Goal: Find specific page/section: Find specific page/section

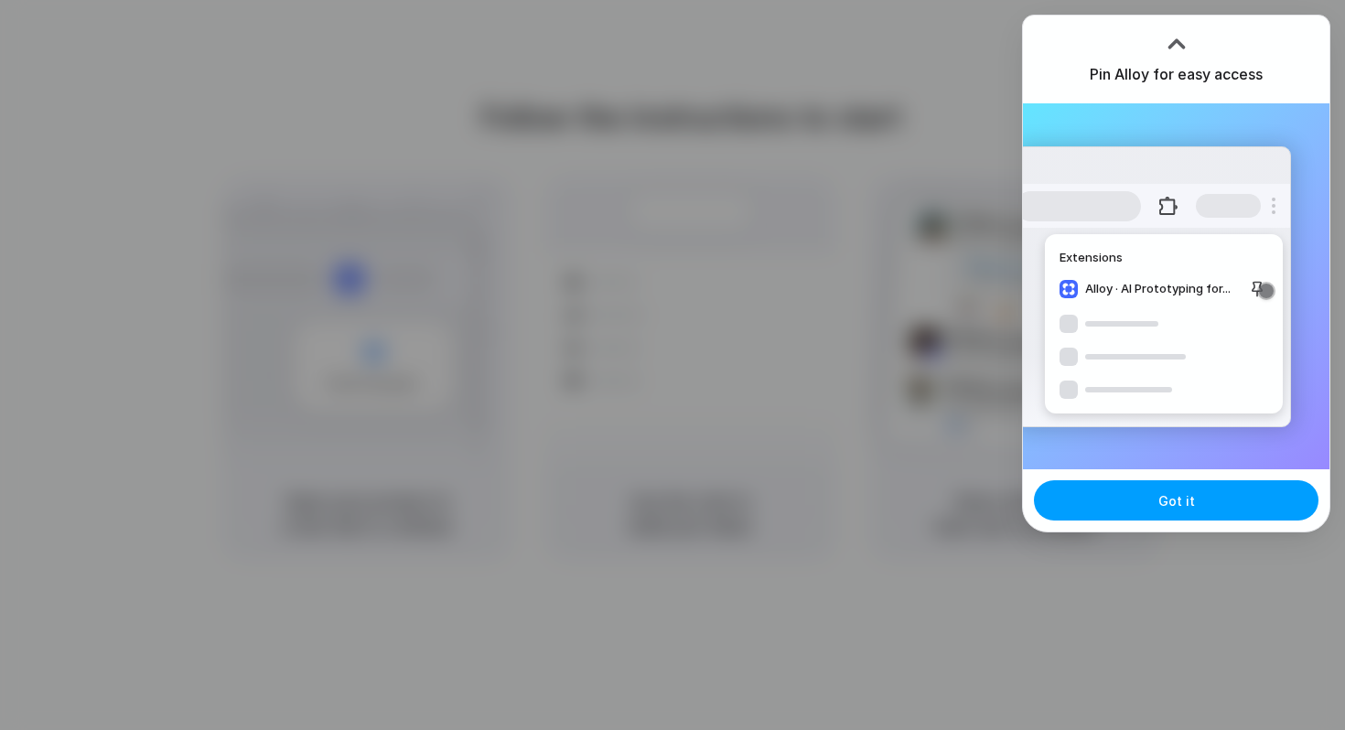
click at [1187, 512] on button "Got it" at bounding box center [1176, 500] width 284 height 40
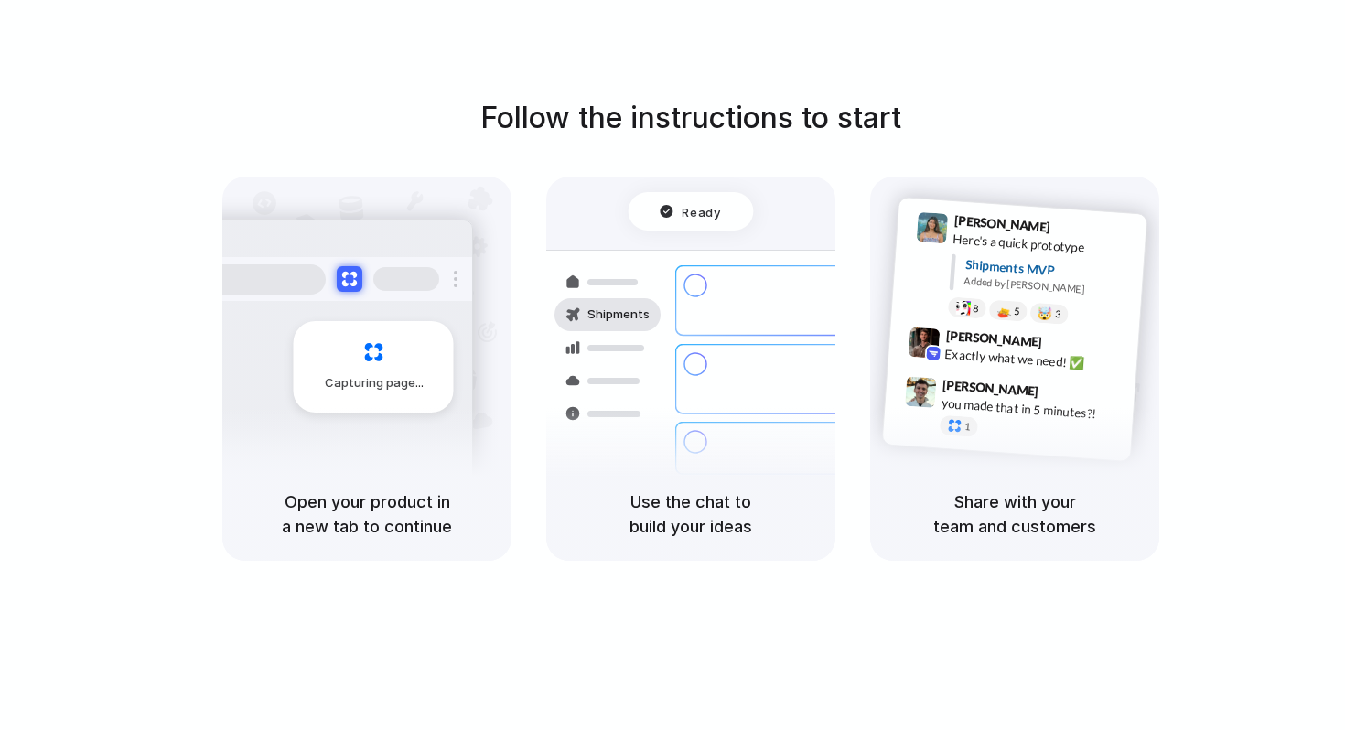
click at [1161, 145] on div "Follow the instructions to start Capturing page Open your product in a new tab …" at bounding box center [690, 328] width 1345 height 465
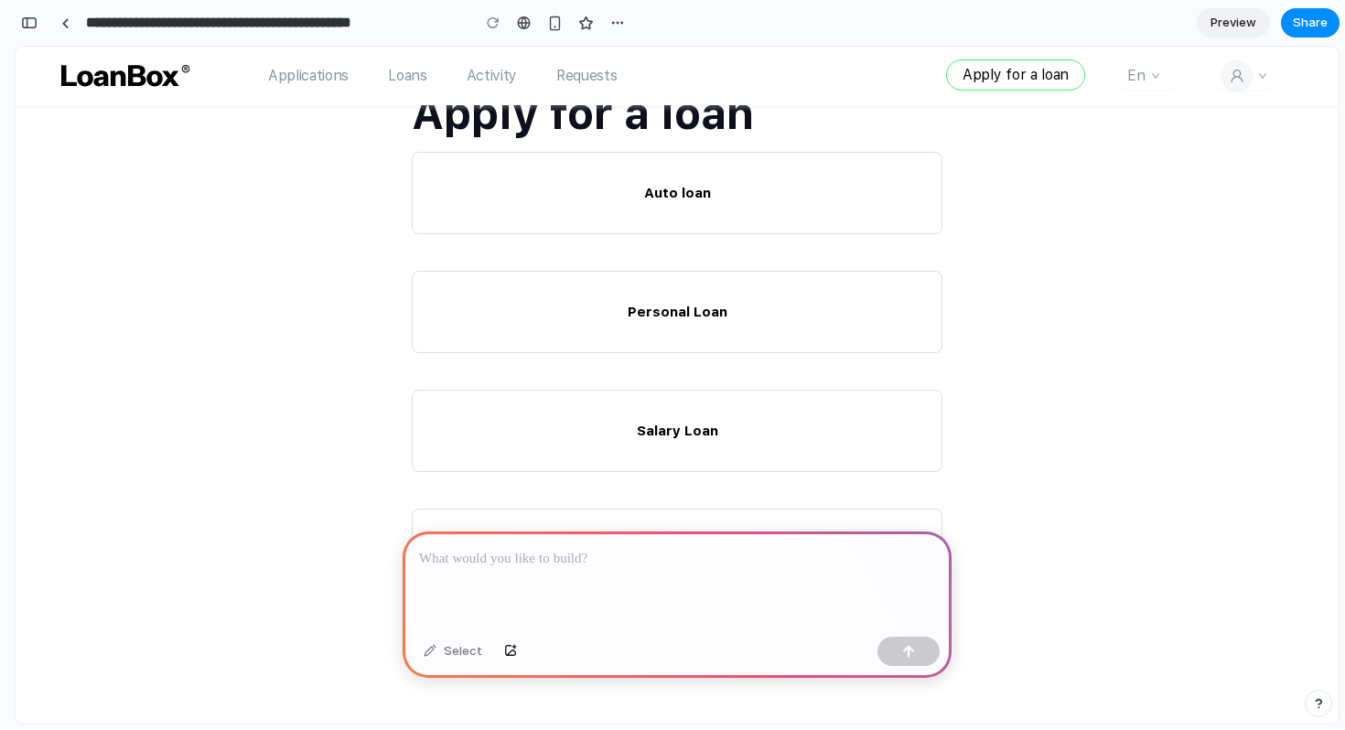
scroll to position [101, 0]
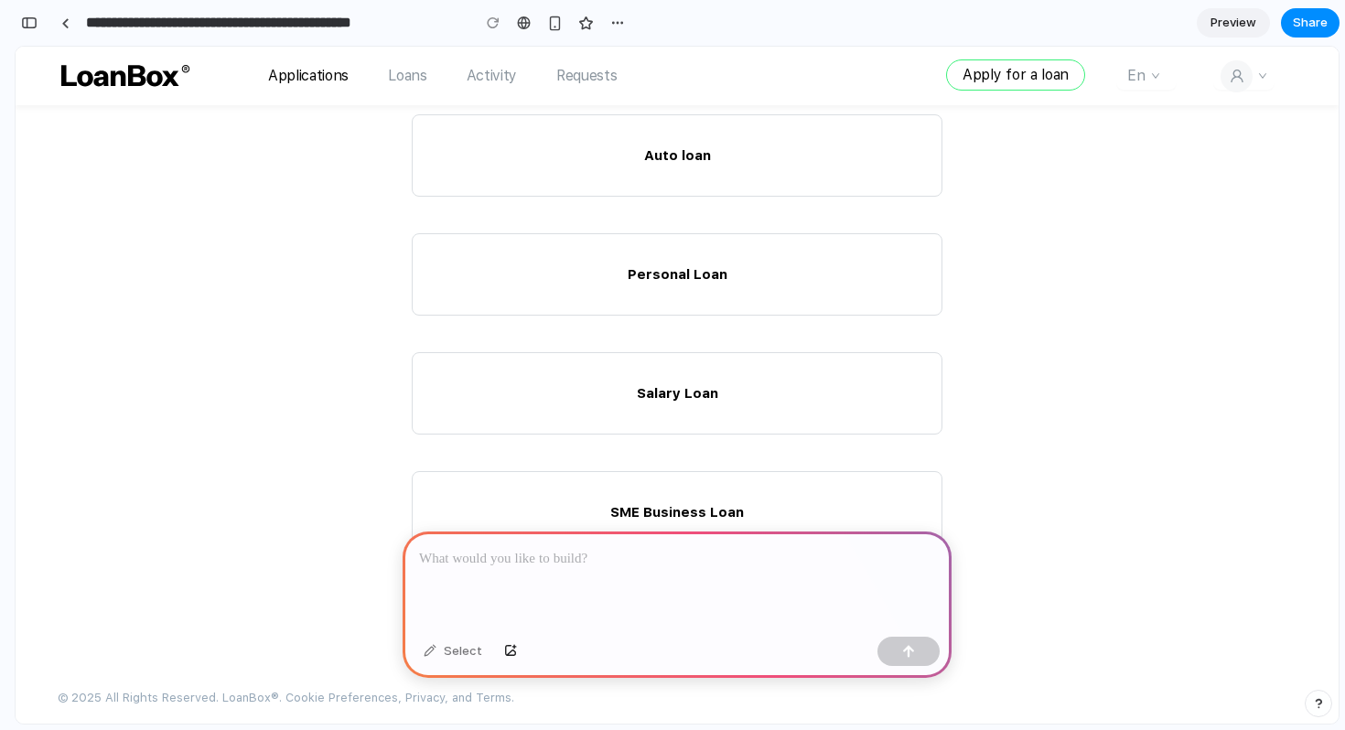
click at [329, 83] on link "Applications" at bounding box center [308, 76] width 80 height 24
click at [409, 74] on link "Loans" at bounding box center [407, 76] width 38 height 24
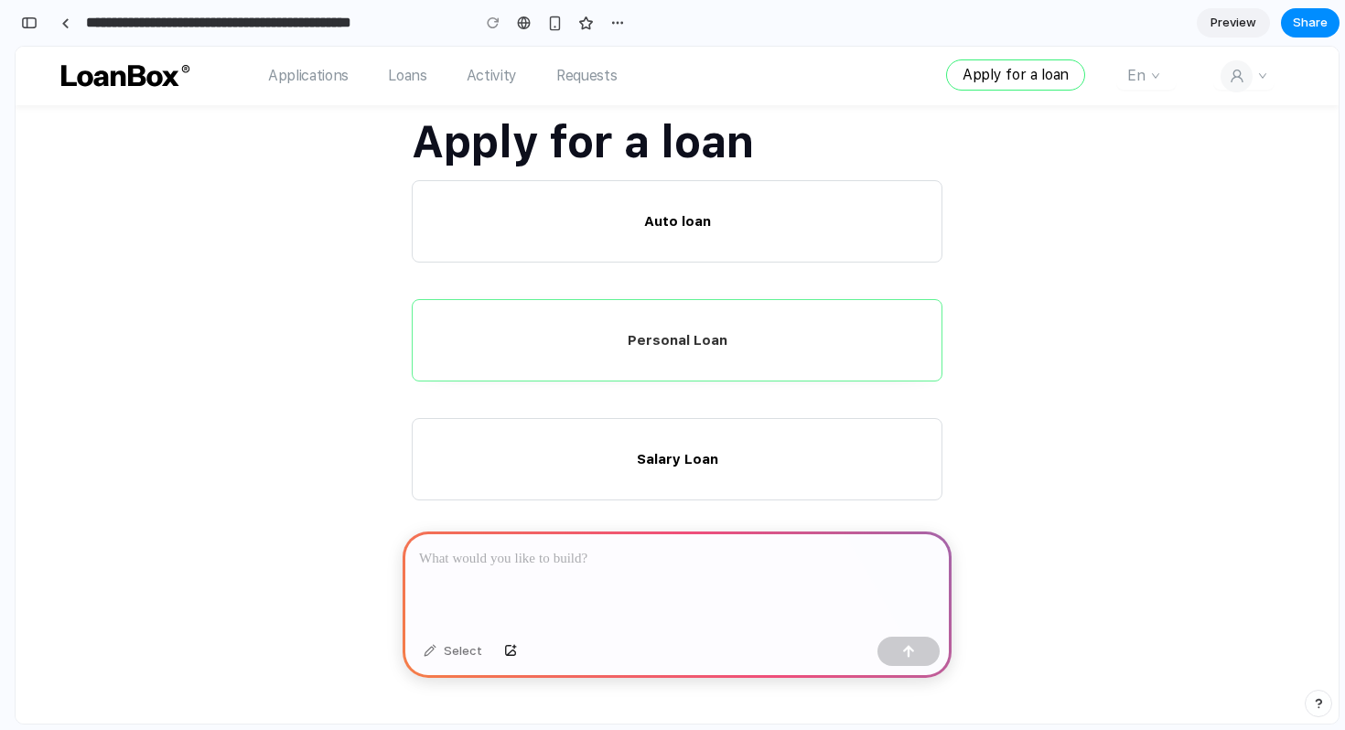
scroll to position [0, 0]
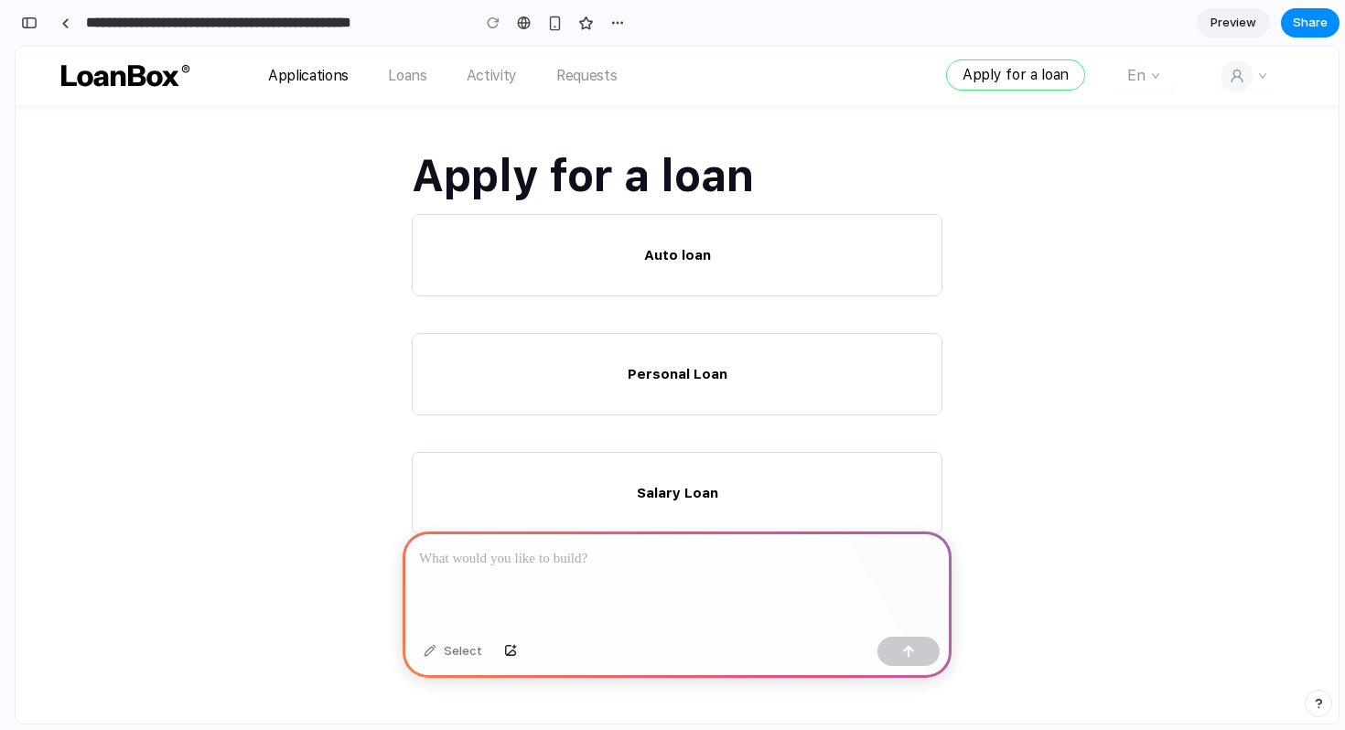
click at [308, 86] on link "Applications" at bounding box center [308, 76] width 80 height 24
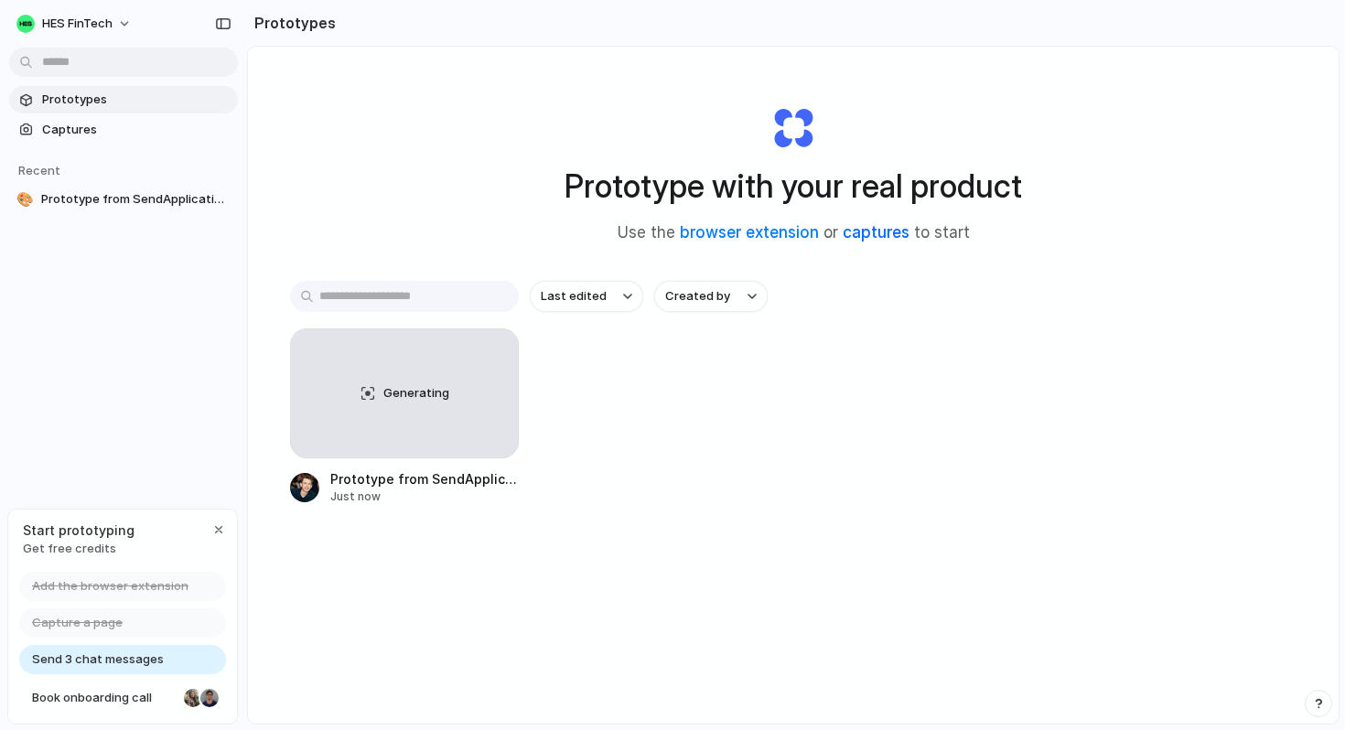
click at [867, 238] on link "captures" at bounding box center [875, 232] width 67 height 18
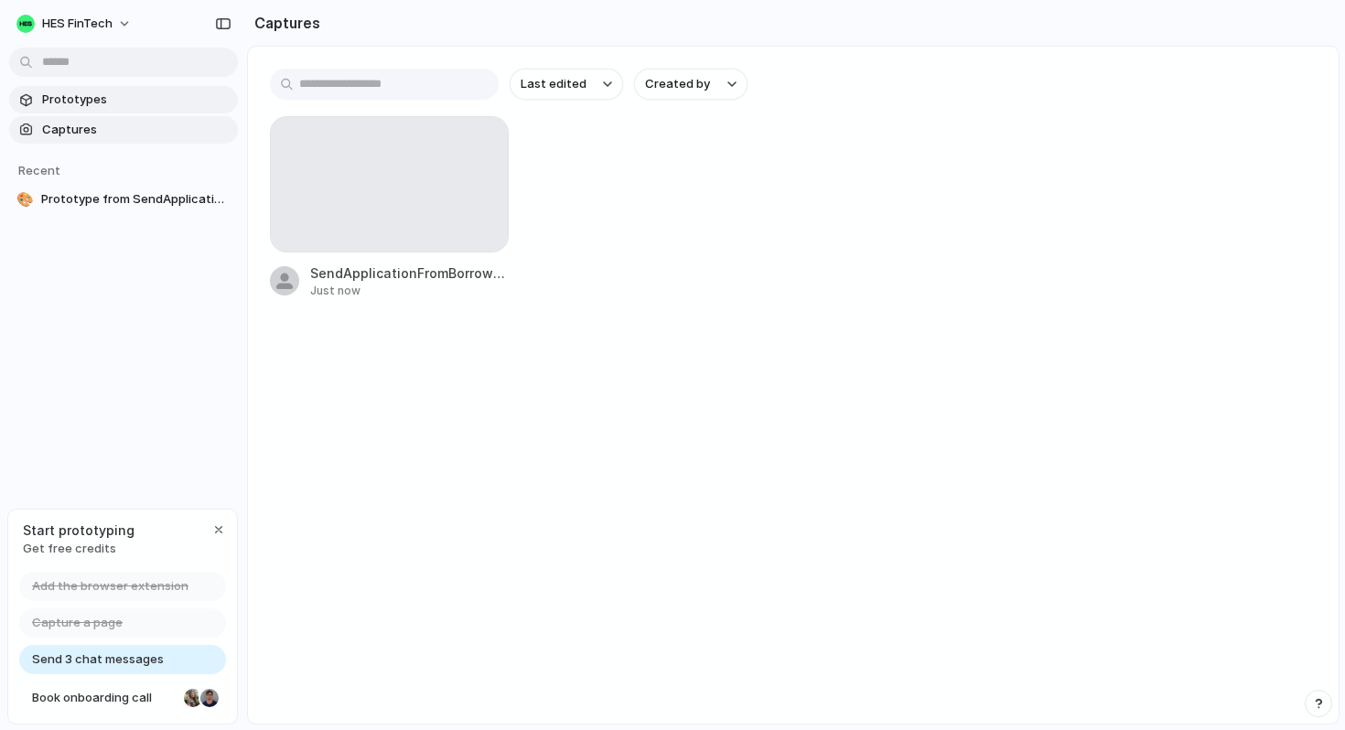
click at [129, 98] on span "Prototypes" at bounding box center [136, 100] width 188 height 18
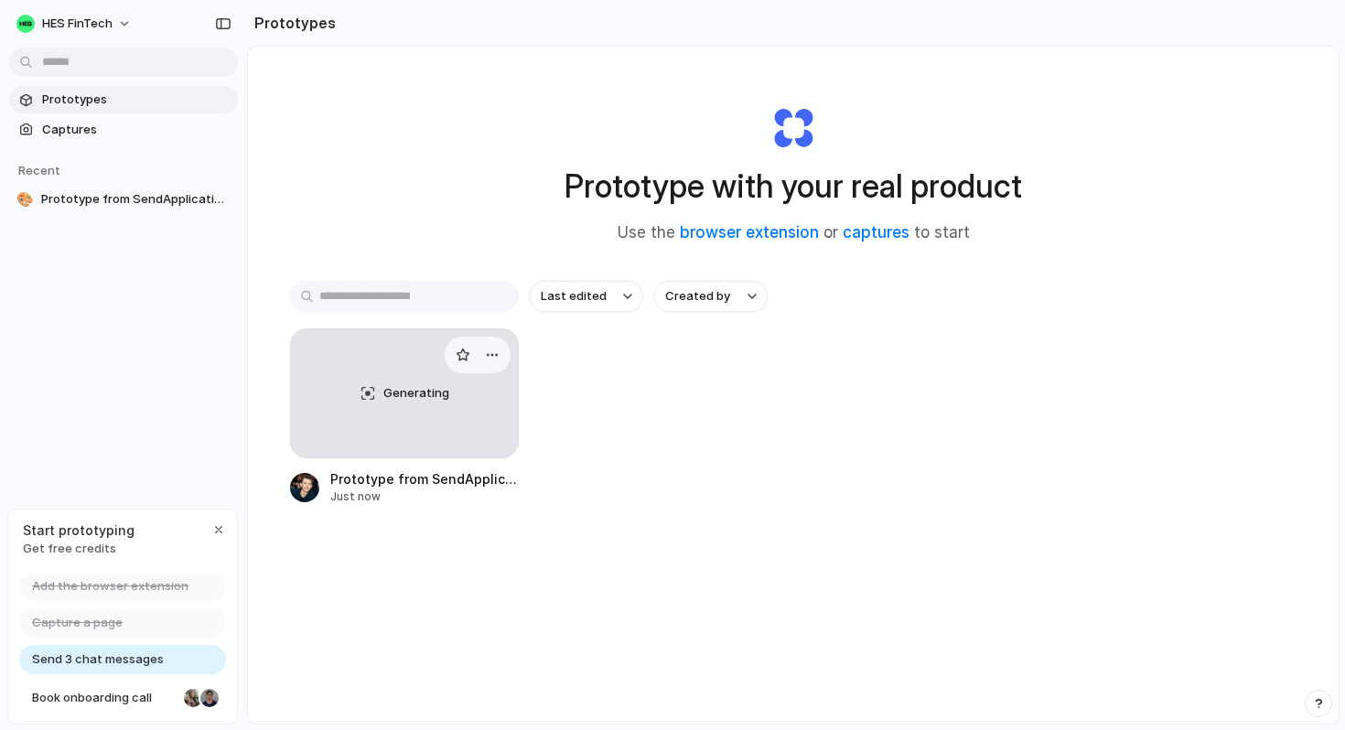
click at [454, 443] on div "Generating" at bounding box center [404, 393] width 227 height 128
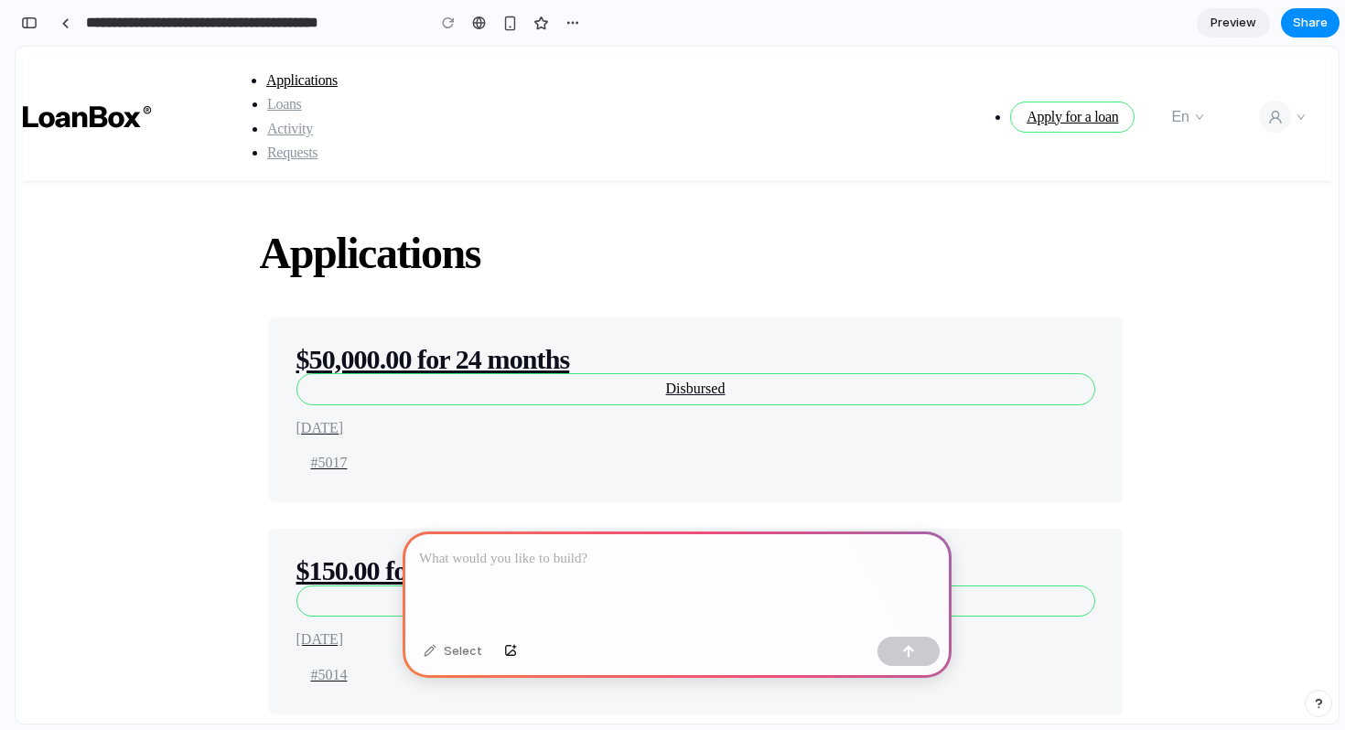
scroll to position [0, 16]
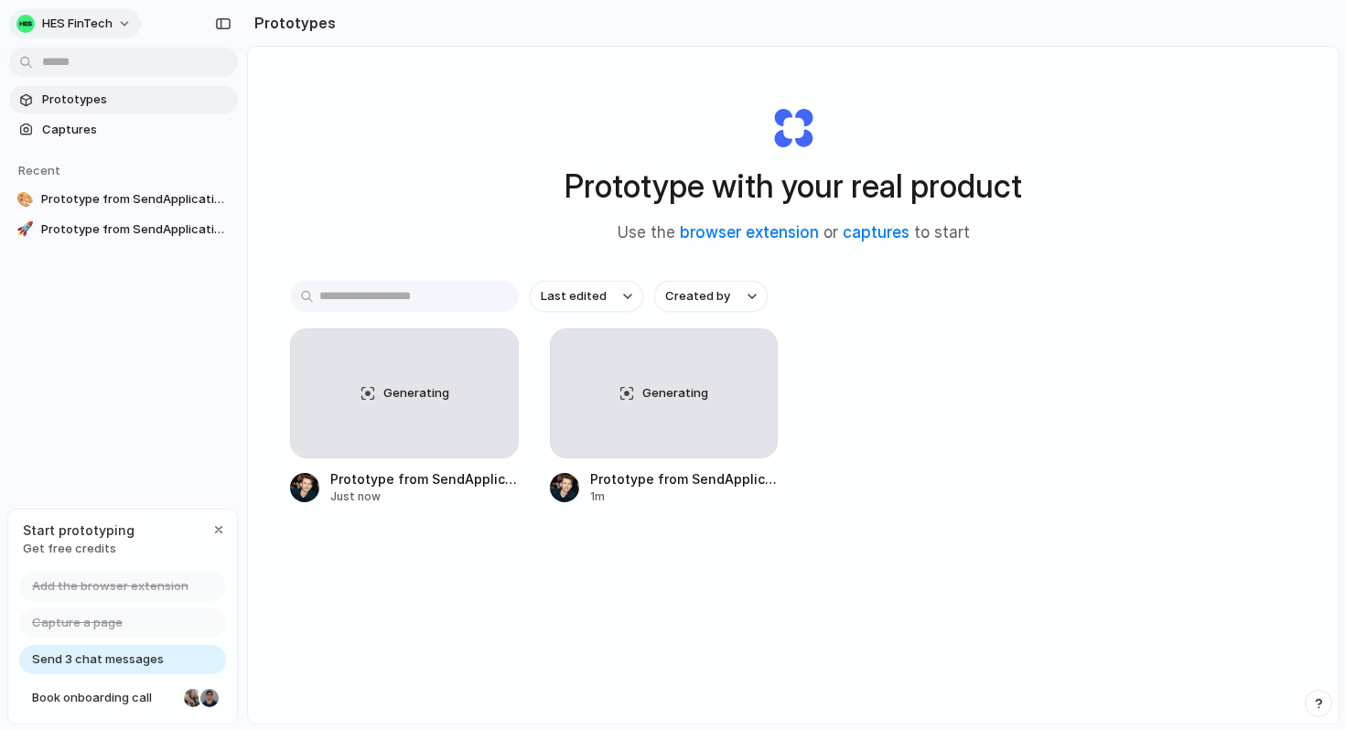
click at [115, 16] on button "HES FinTech" at bounding box center [75, 23] width 132 height 29
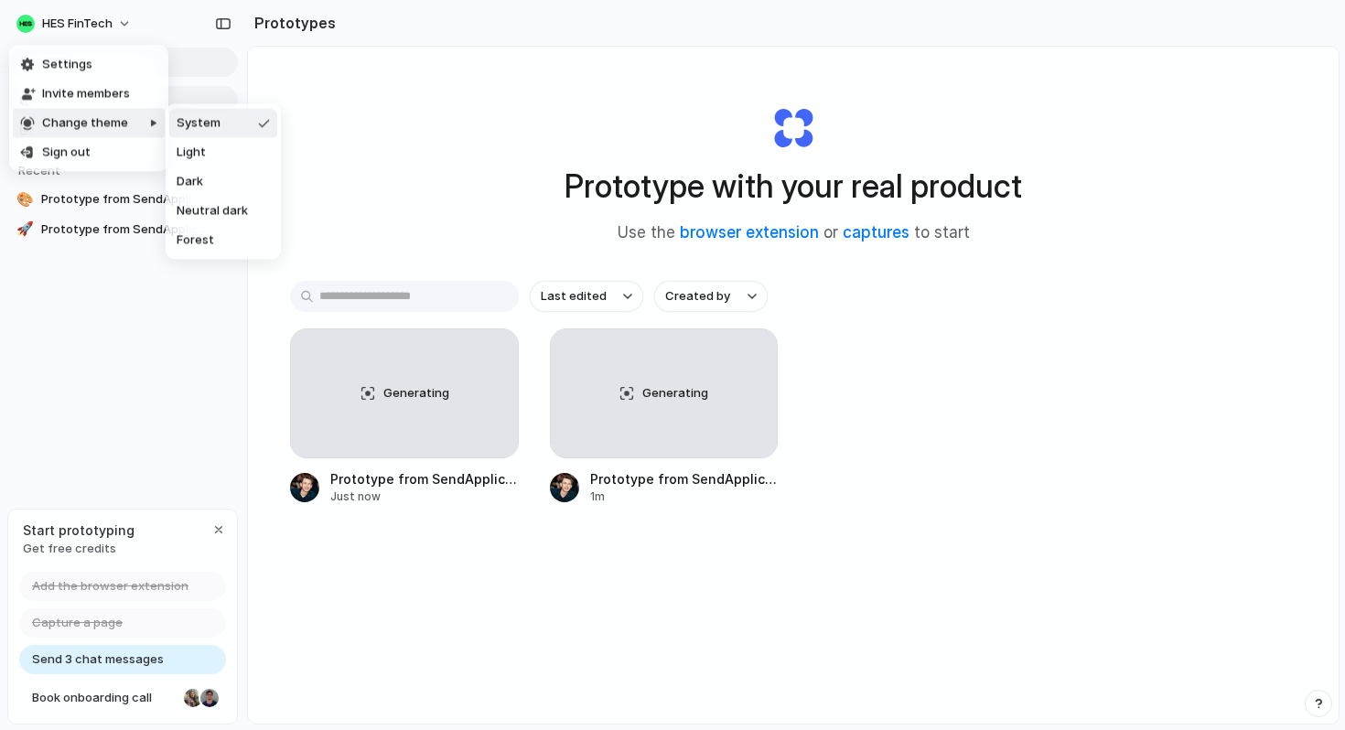
click at [348, 142] on div "Settings Invite members Change theme Sign out" at bounding box center [672, 365] width 1345 height 730
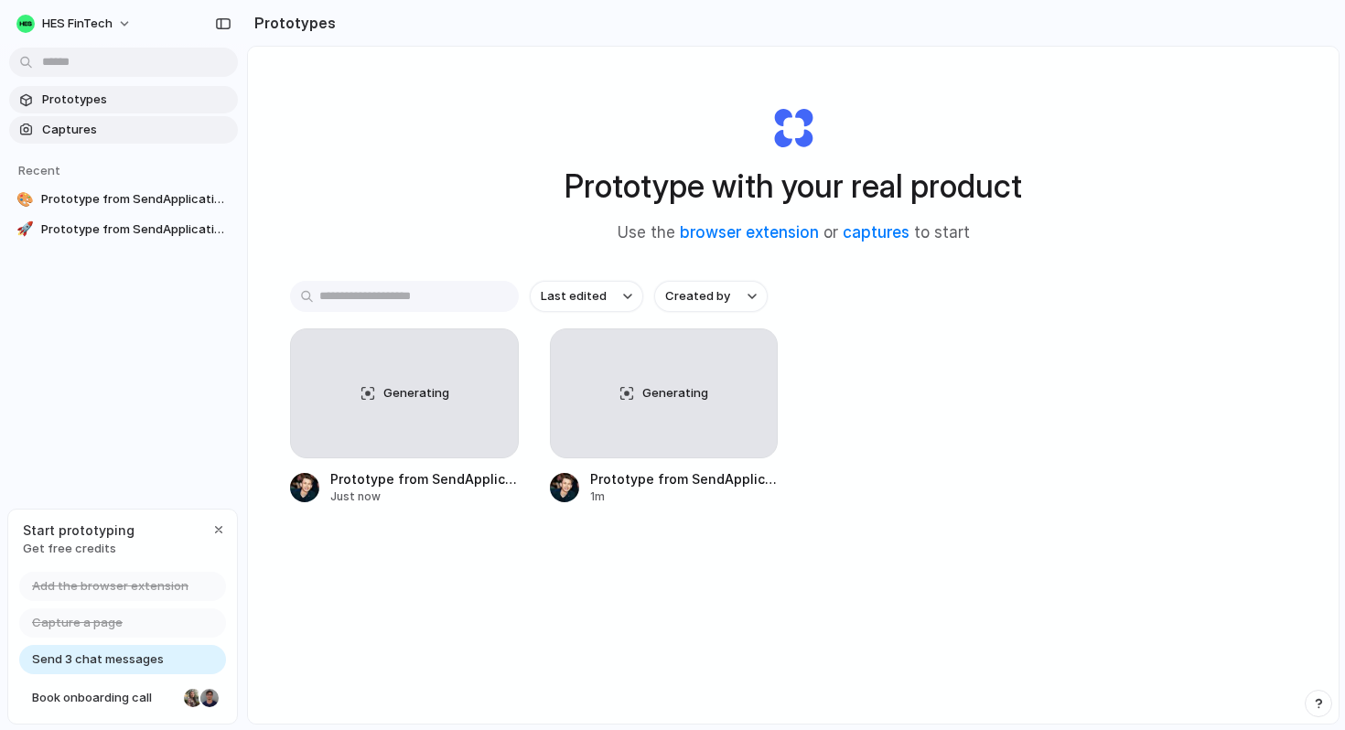
click at [107, 128] on span "Captures" at bounding box center [136, 130] width 188 height 18
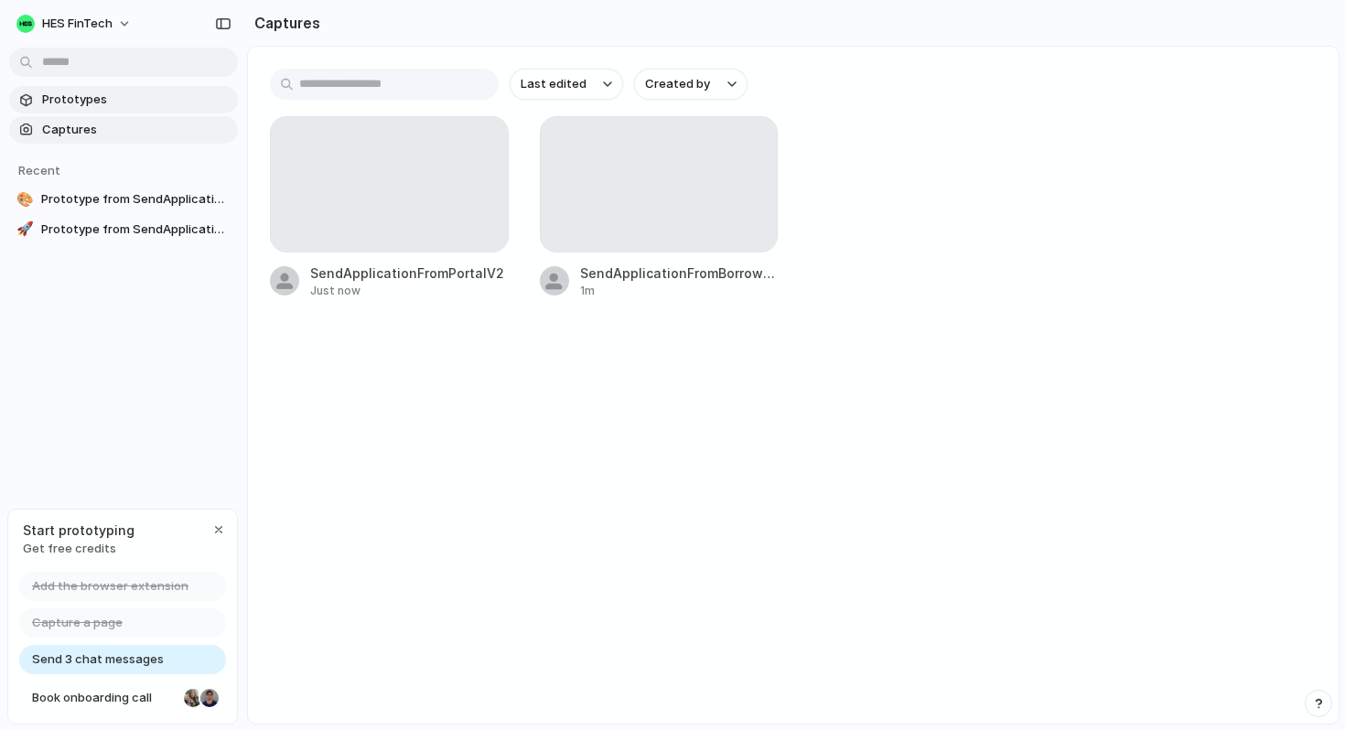
click at [82, 99] on span "Prototypes" at bounding box center [136, 100] width 188 height 18
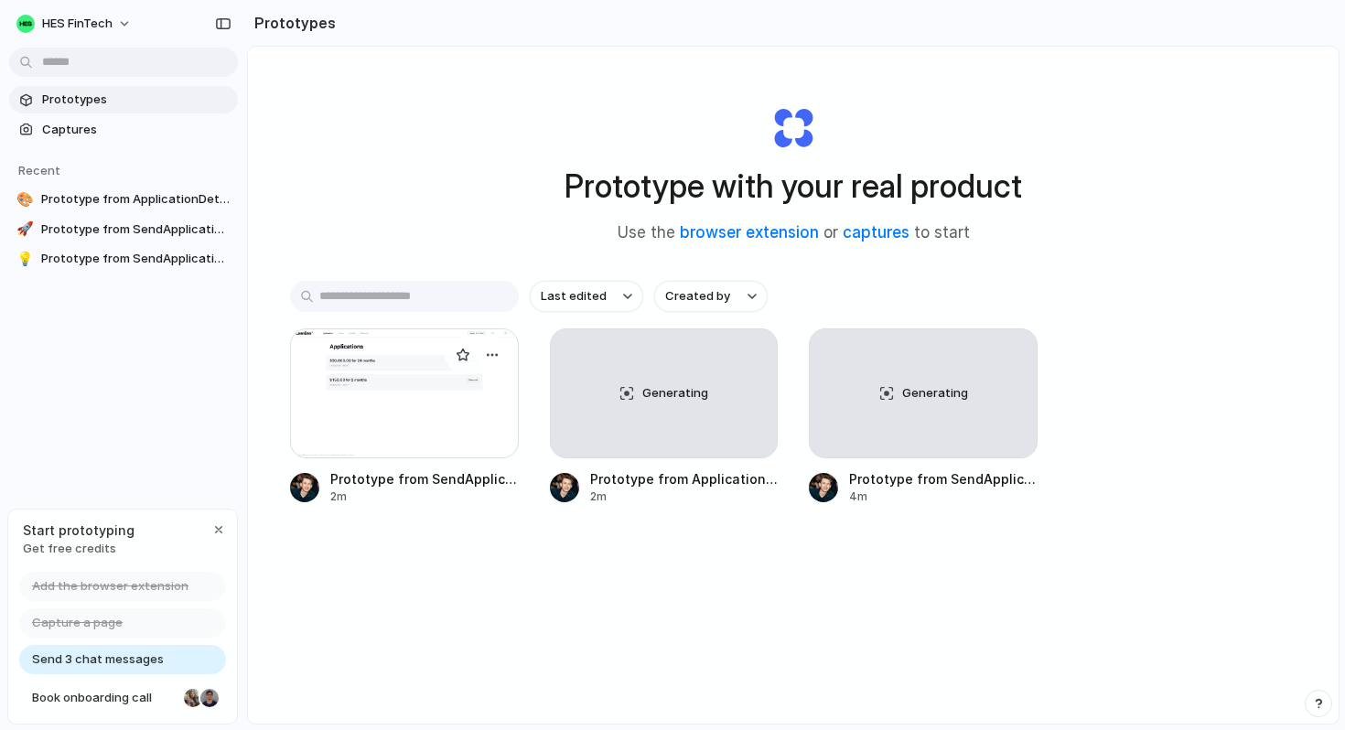
click at [474, 377] on div at bounding box center [404, 393] width 229 height 130
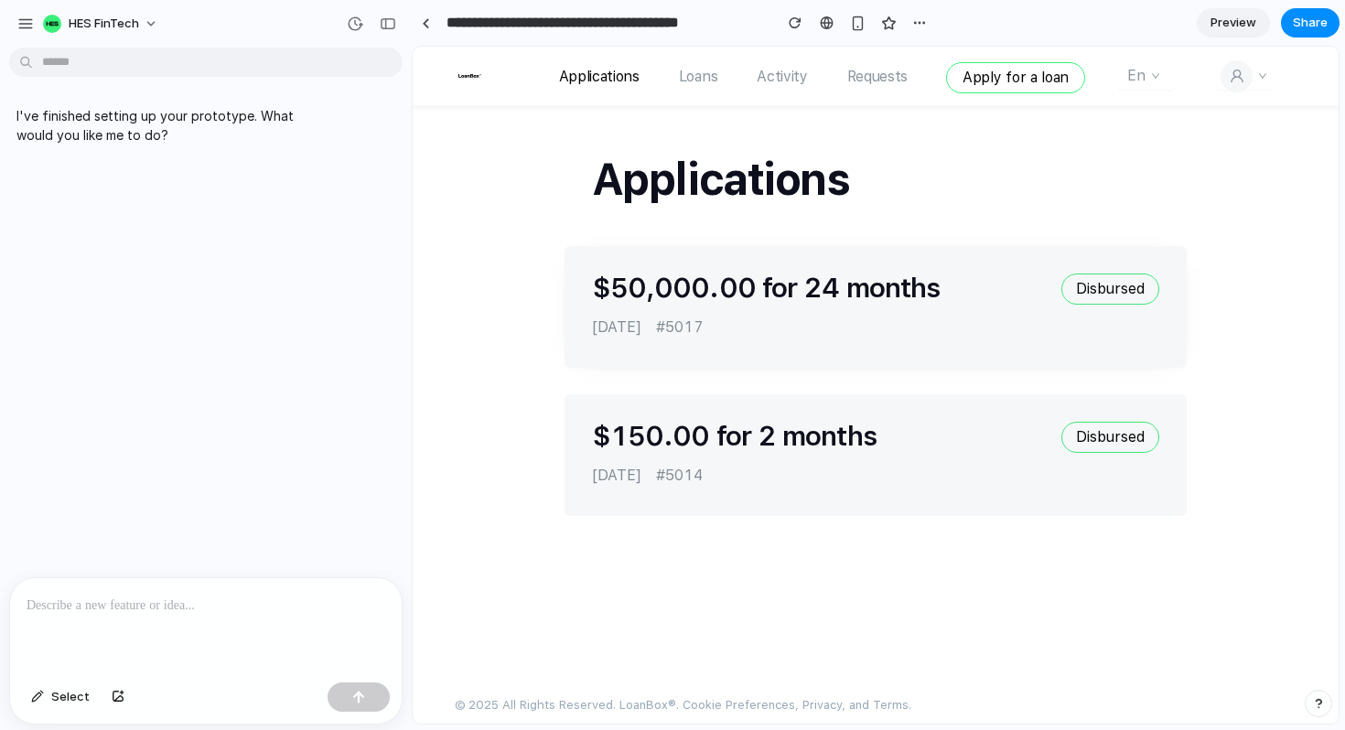
click at [870, 305] on div "[DATE] #5017" at bounding box center [875, 322] width 567 height 35
click at [1105, 292] on div "Disbursed" at bounding box center [1110, 289] width 98 height 31
click at [711, 274] on div "$50,000.00 for 24 months" at bounding box center [824, 288] width 465 height 29
click at [667, 65] on ul "Applications Loans Activity Requests" at bounding box center [752, 77] width 387 height 58
click at [688, 66] on link "Loans" at bounding box center [698, 77] width 38 height 24
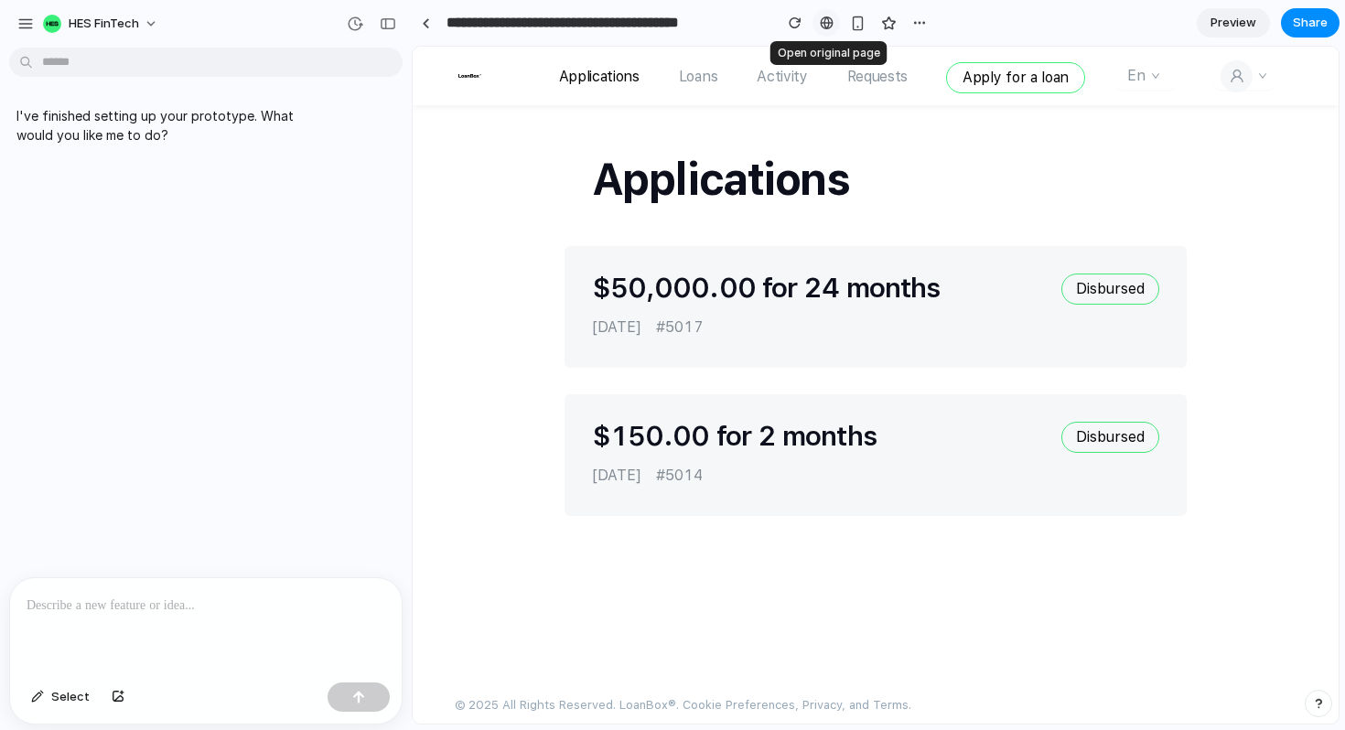
click at [831, 28] on div at bounding box center [827, 23] width 14 height 15
click at [861, 25] on div "button" at bounding box center [858, 24] width 16 height 16
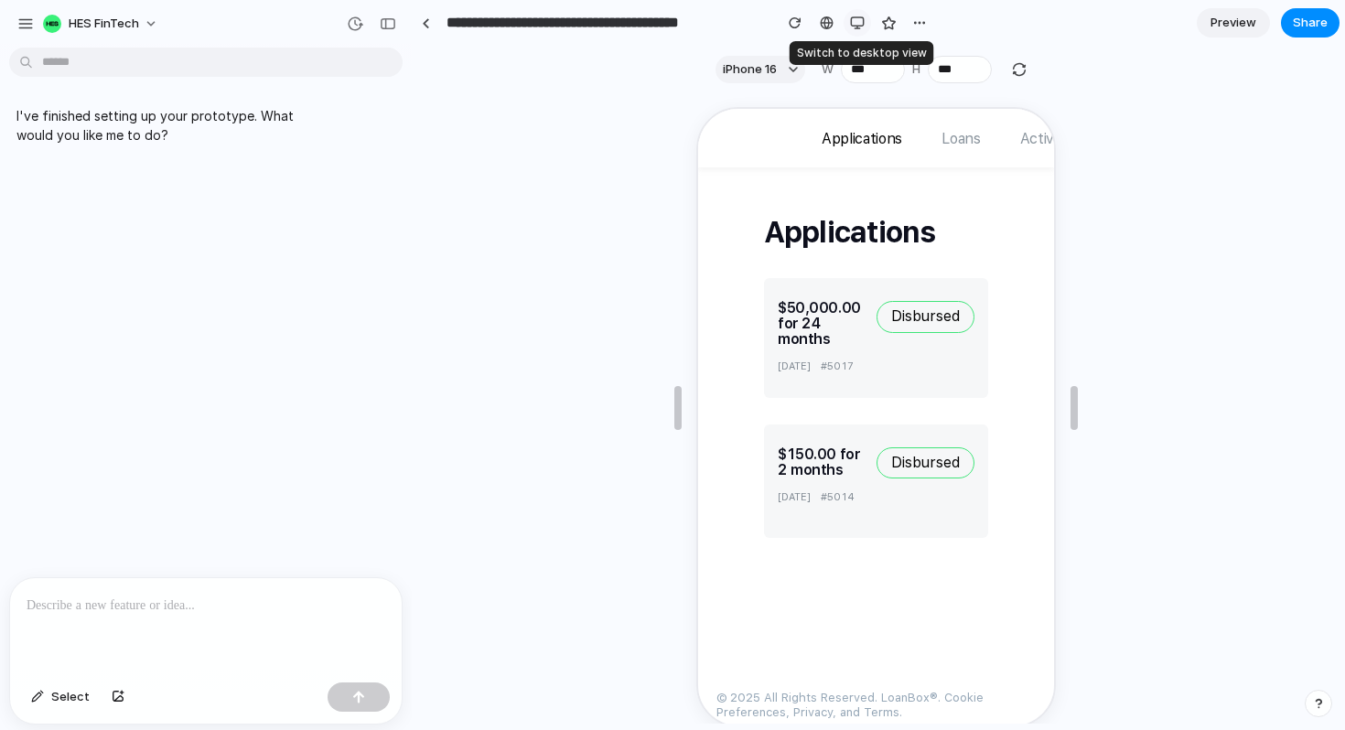
click at [861, 24] on div "button" at bounding box center [857, 23] width 15 height 15
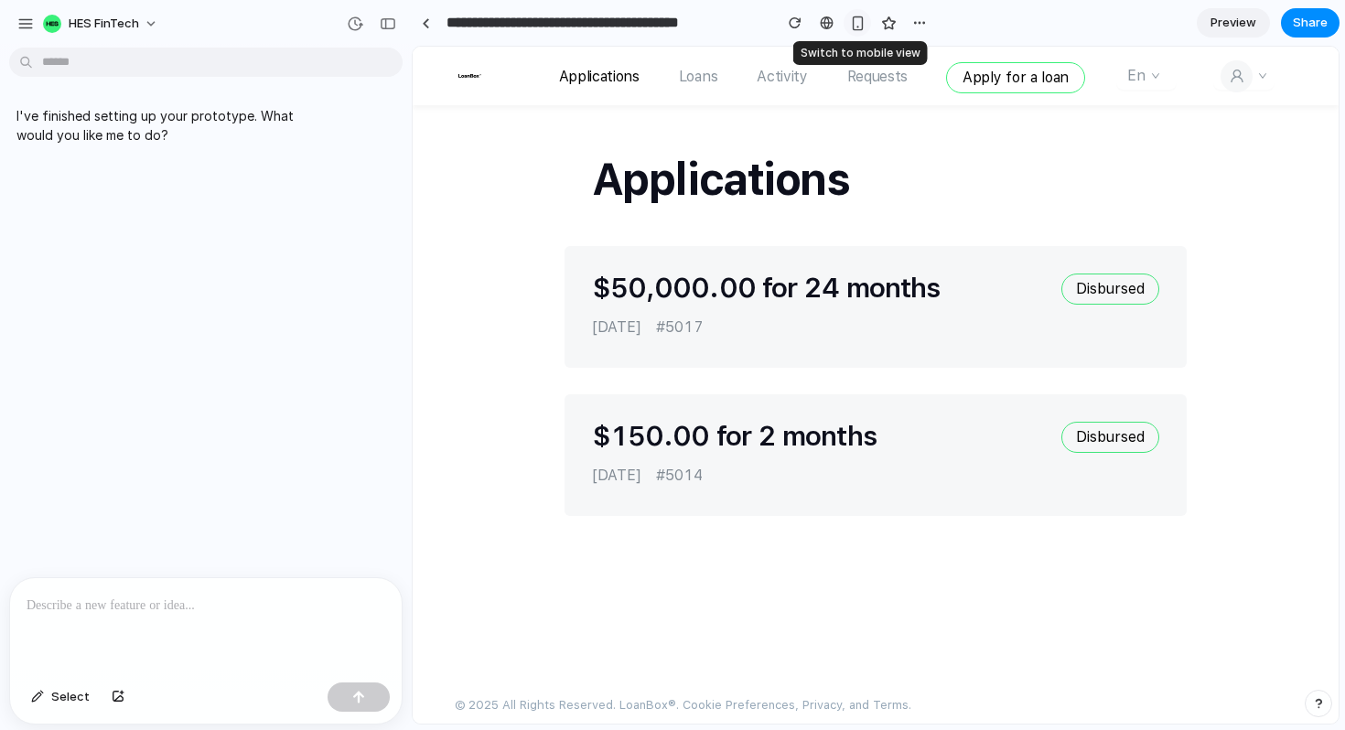
click at [861, 24] on div "button" at bounding box center [858, 24] width 16 height 16
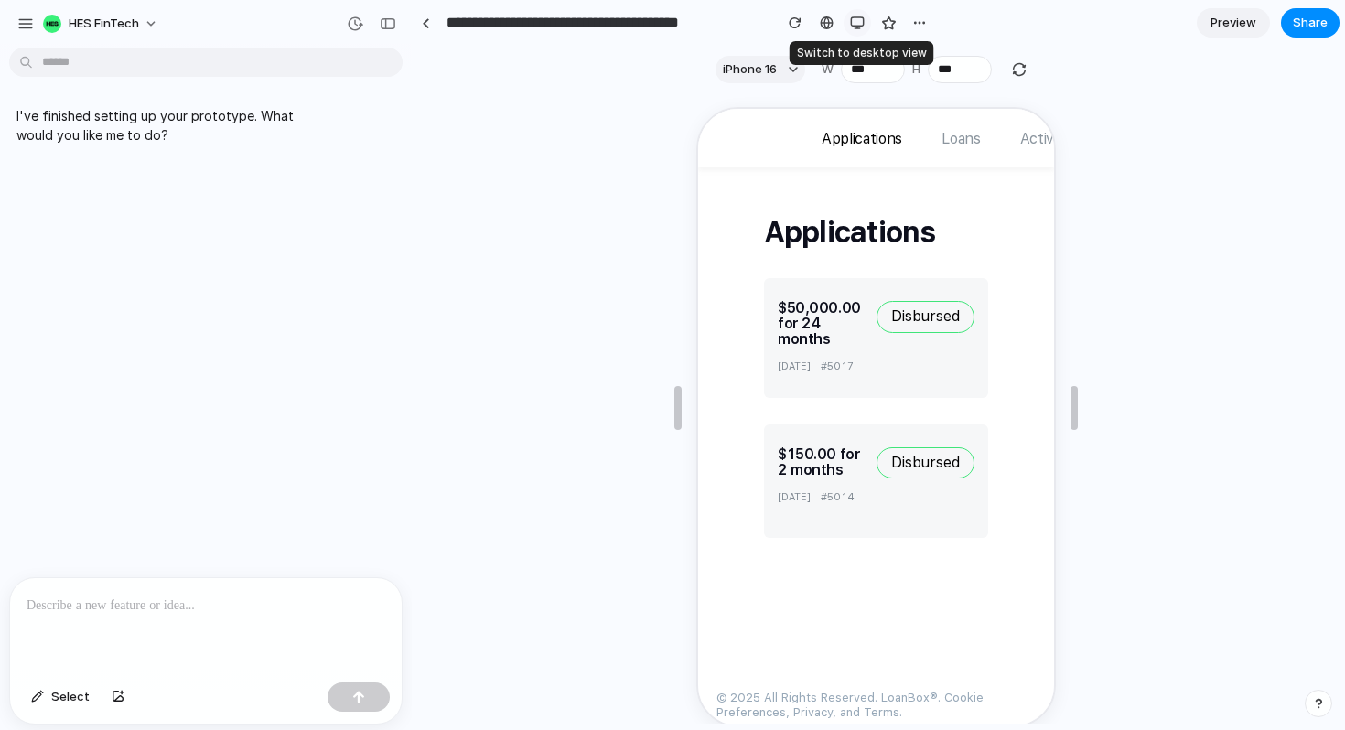
click at [861, 24] on div "button" at bounding box center [857, 23] width 15 height 15
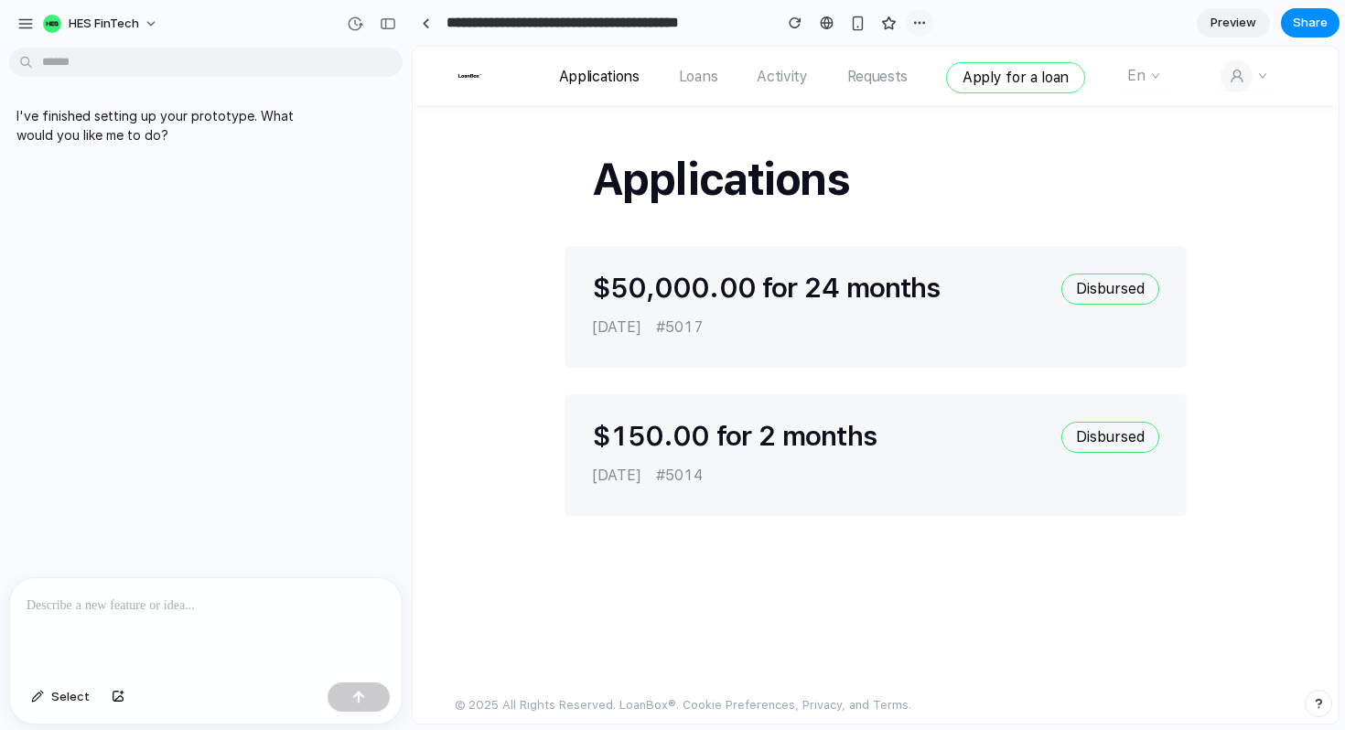
click at [920, 21] on div "button" at bounding box center [919, 23] width 15 height 15
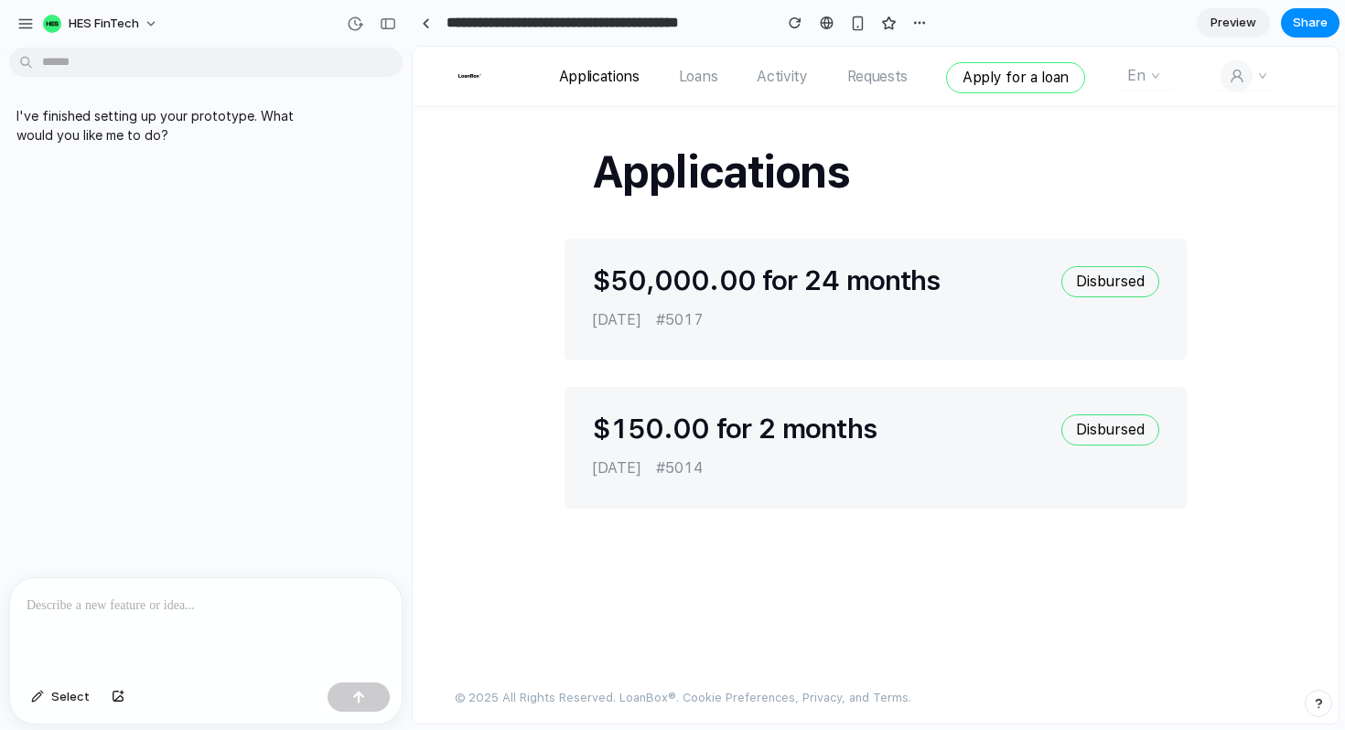
click at [30, 37] on div "HES FinTech" at bounding box center [91, 23] width 151 height 29
click at [26, 9] on div "HES FinTech" at bounding box center [91, 23] width 151 height 29
click at [27, 16] on div "button" at bounding box center [25, 24] width 16 height 16
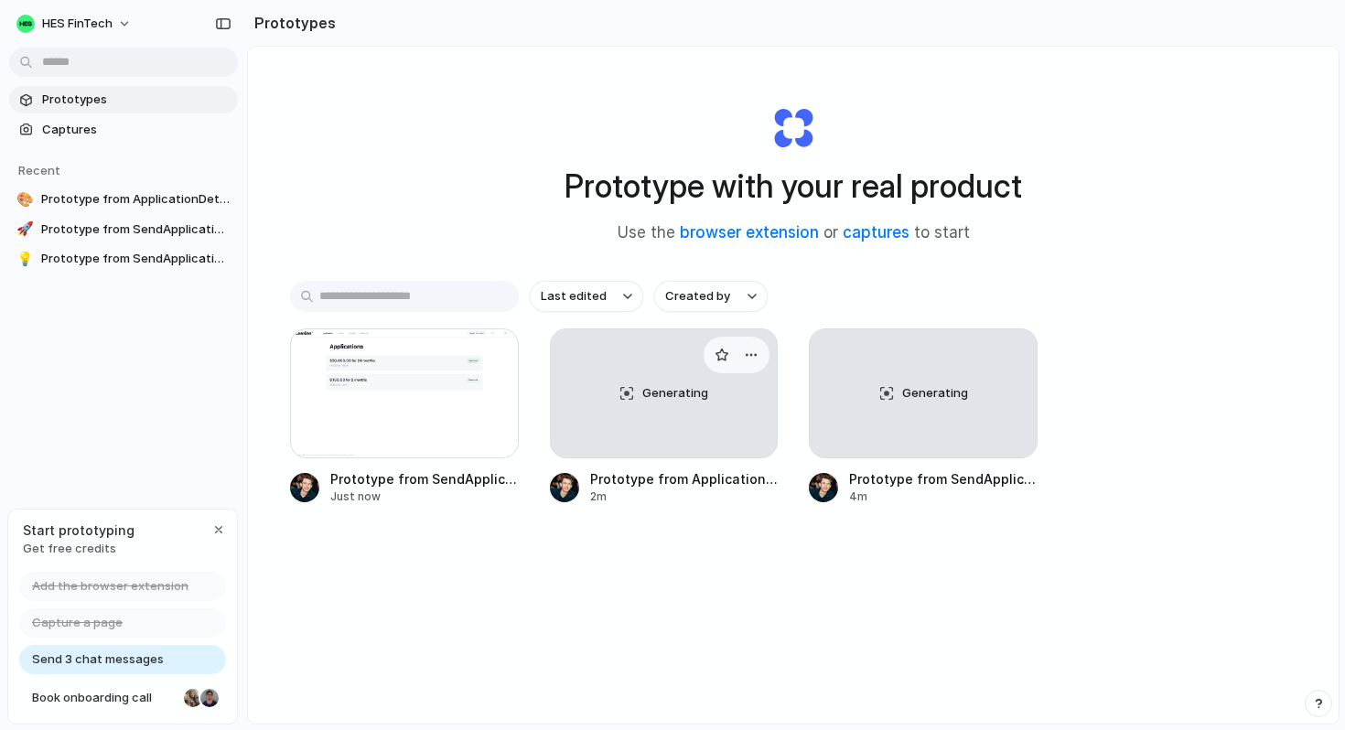
click at [615, 420] on div "Generating" at bounding box center [664, 393] width 227 height 128
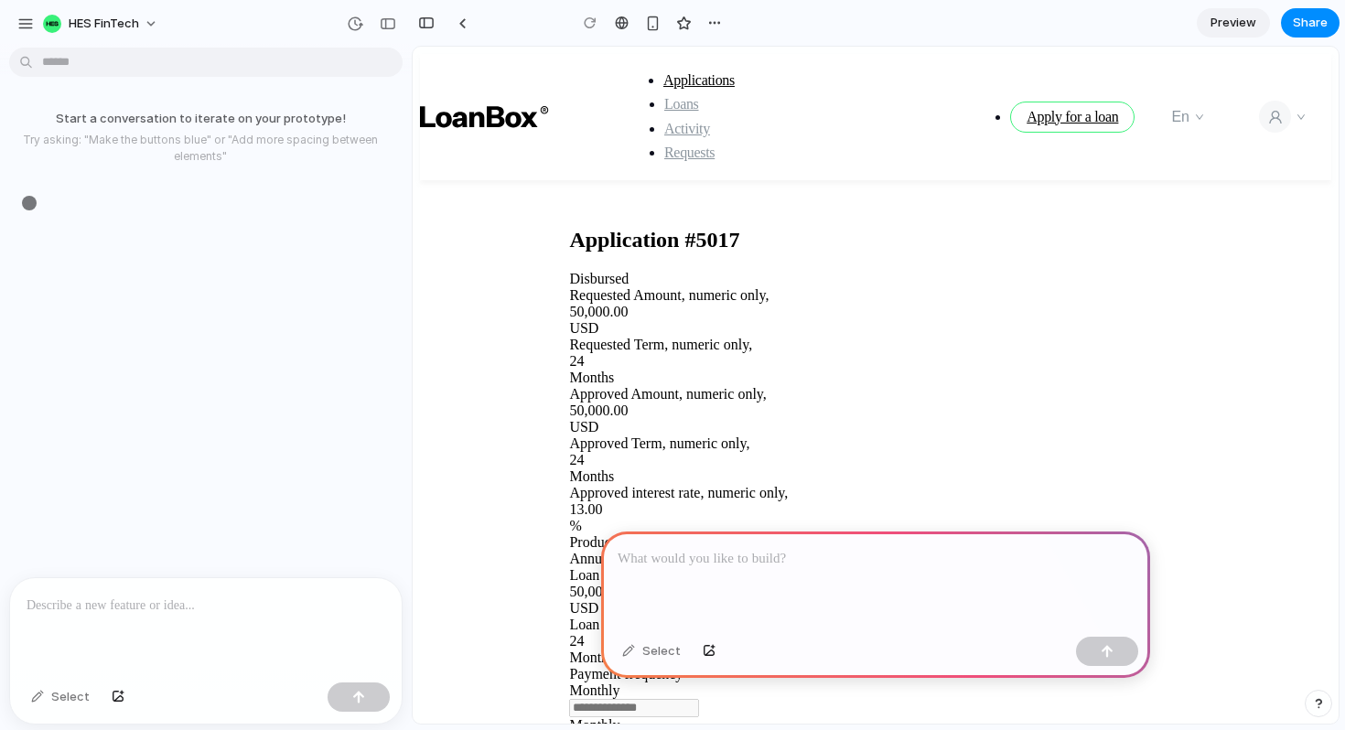
click at [934, 534] on div "Product group Annuity TTT" at bounding box center [875, 550] width 612 height 33
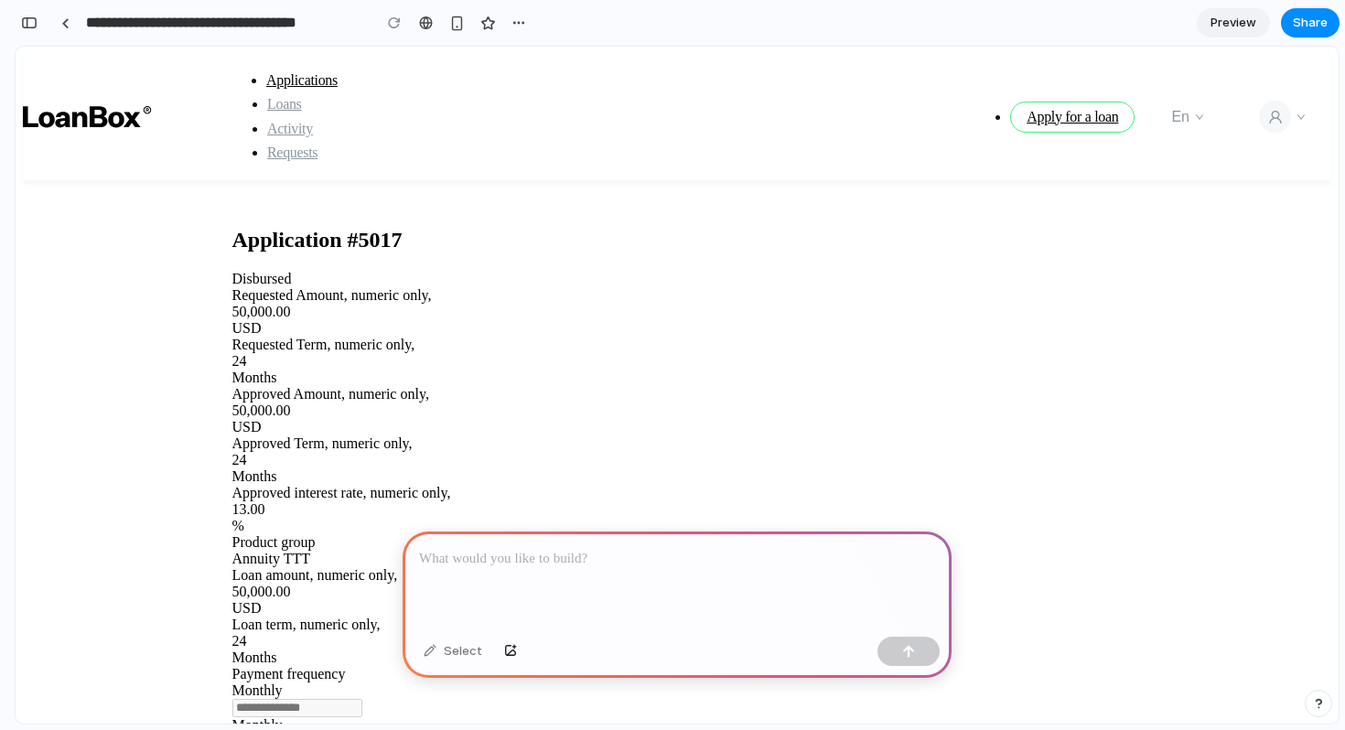
scroll to position [327, 0]
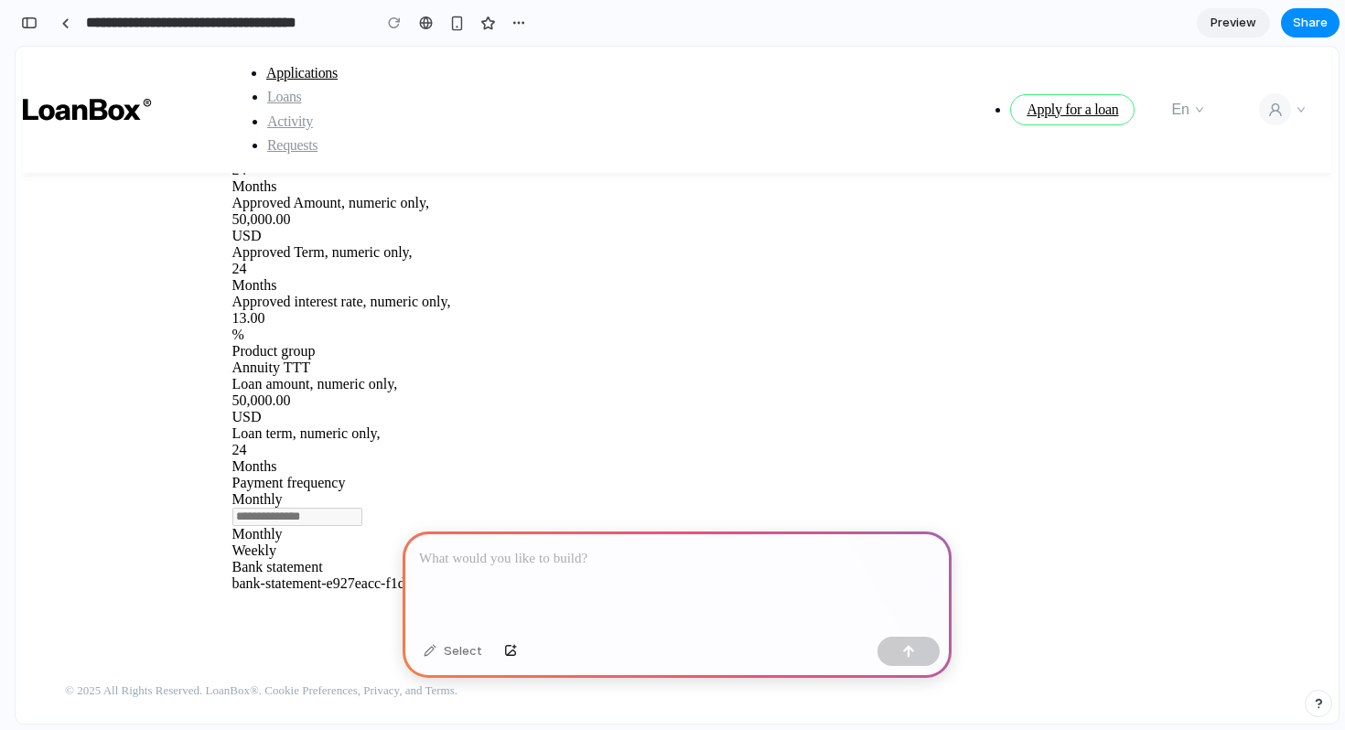
click at [358, 592] on div at bounding box center [677, 592] width 890 height 0
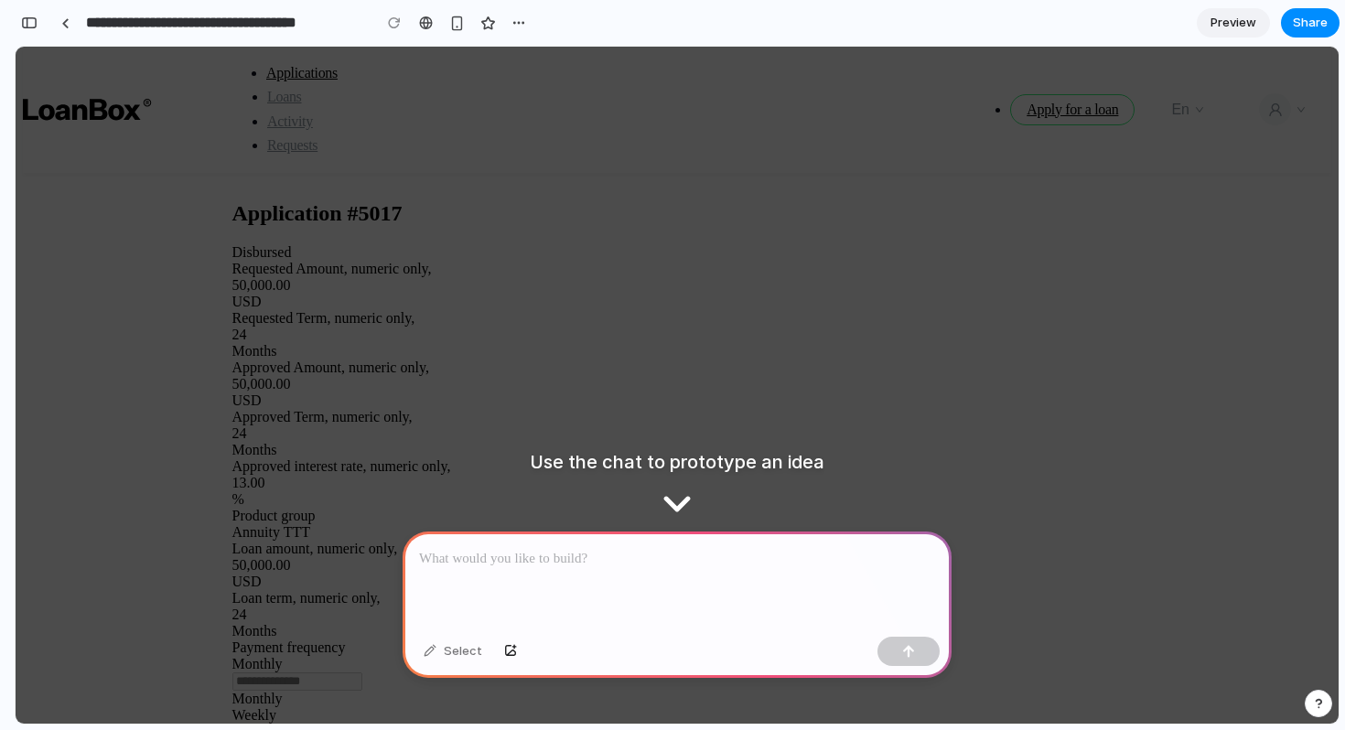
scroll to position [0, 0]
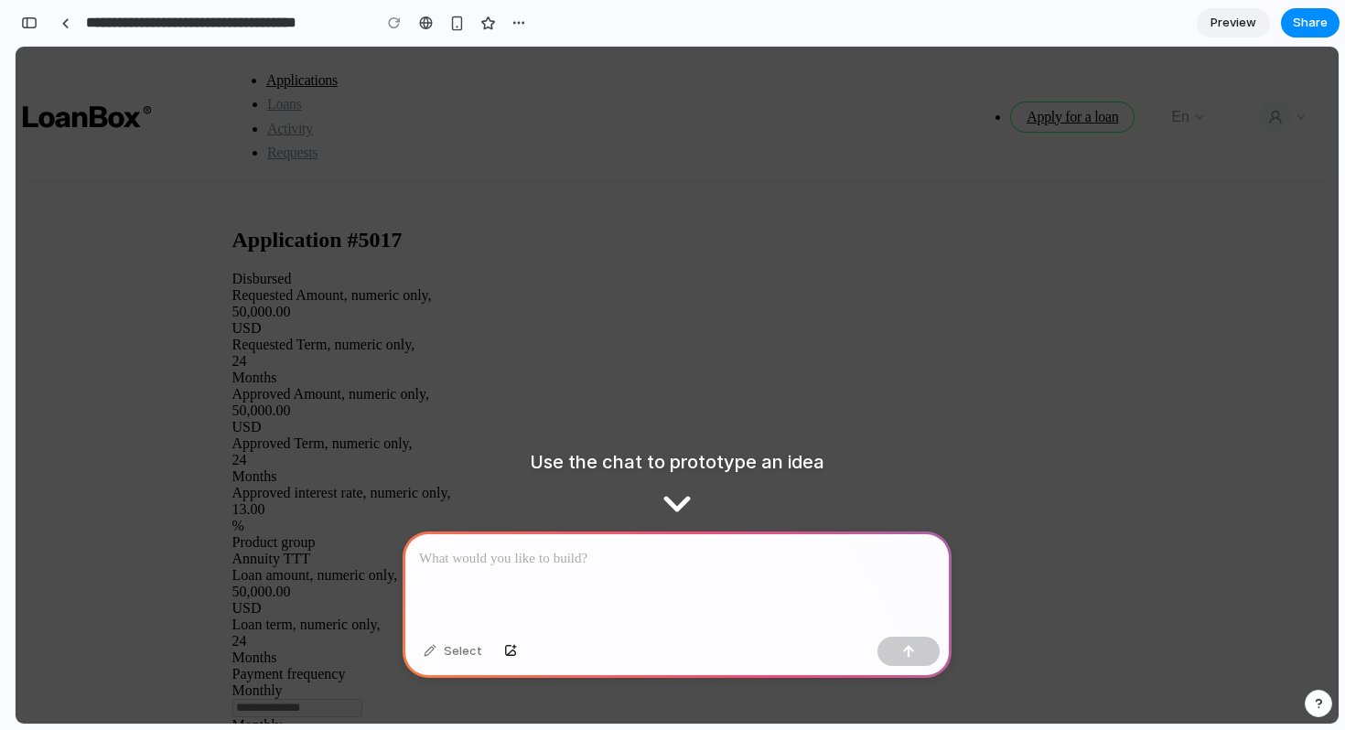
click at [302, 291] on div "Requested Amount , numeric only, 50,000.00 USD" at bounding box center [677, 311] width 890 height 49
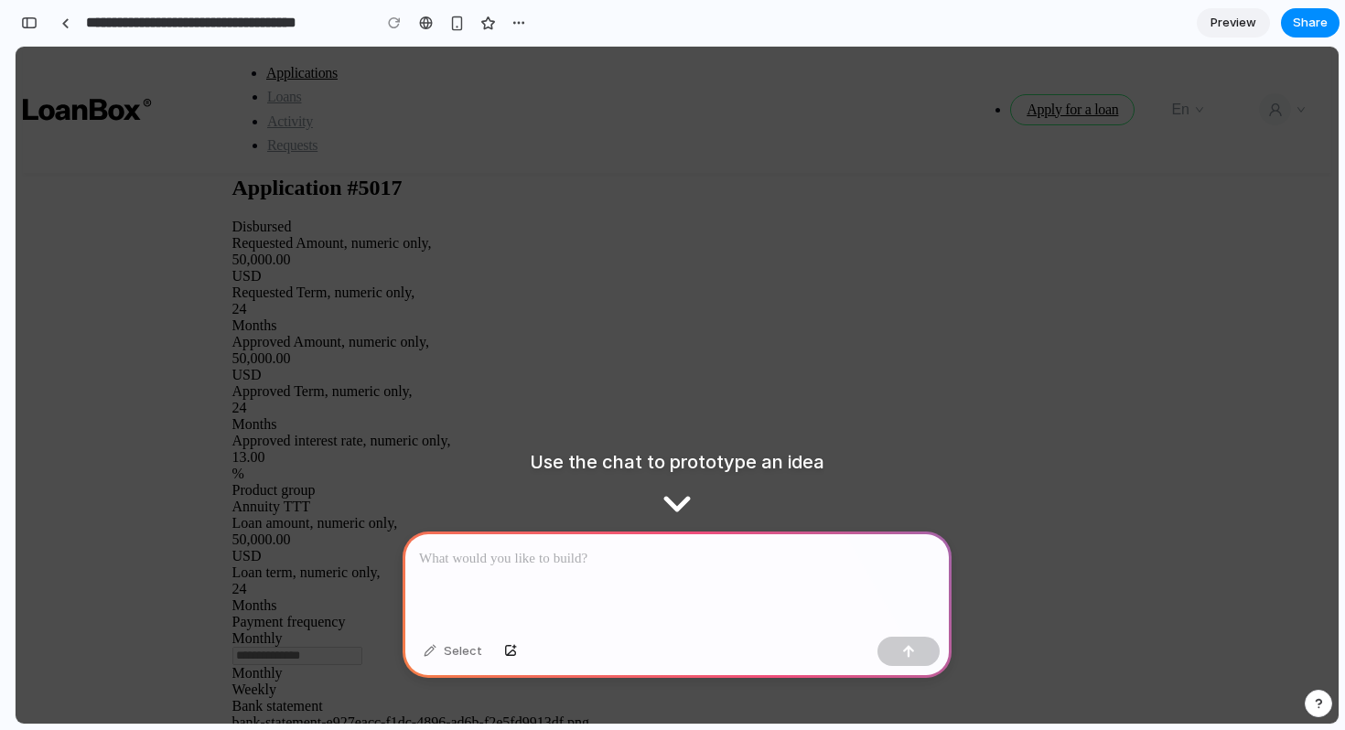
scroll to position [327, 0]
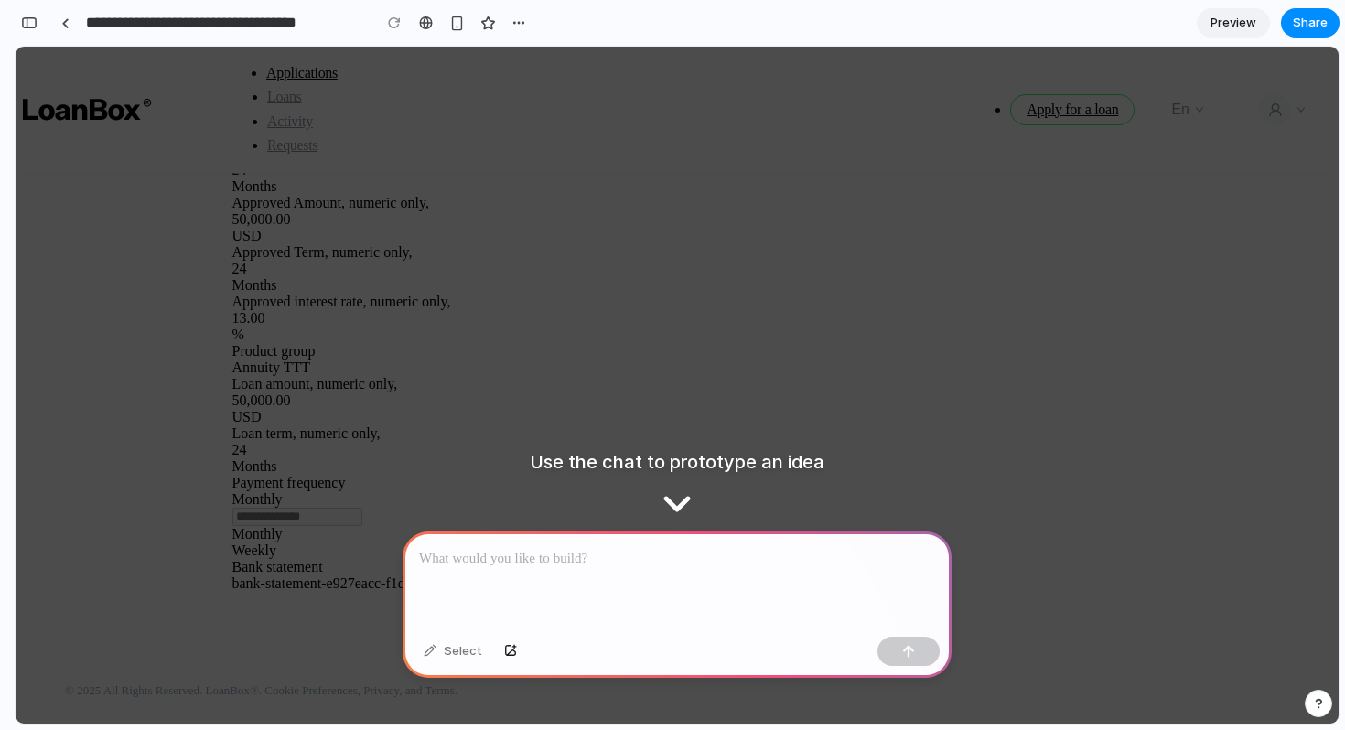
click at [534, 570] on div at bounding box center [676, 580] width 549 height 98
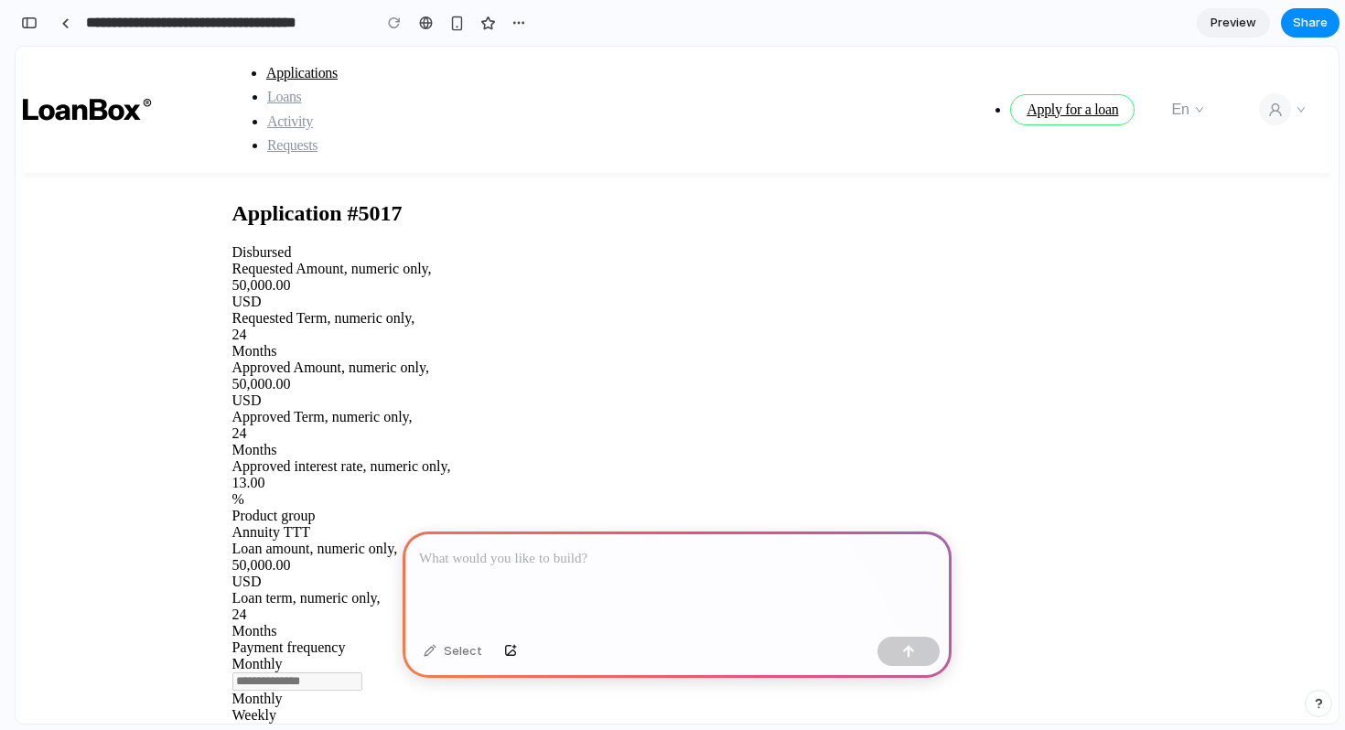
scroll to position [0, 0]
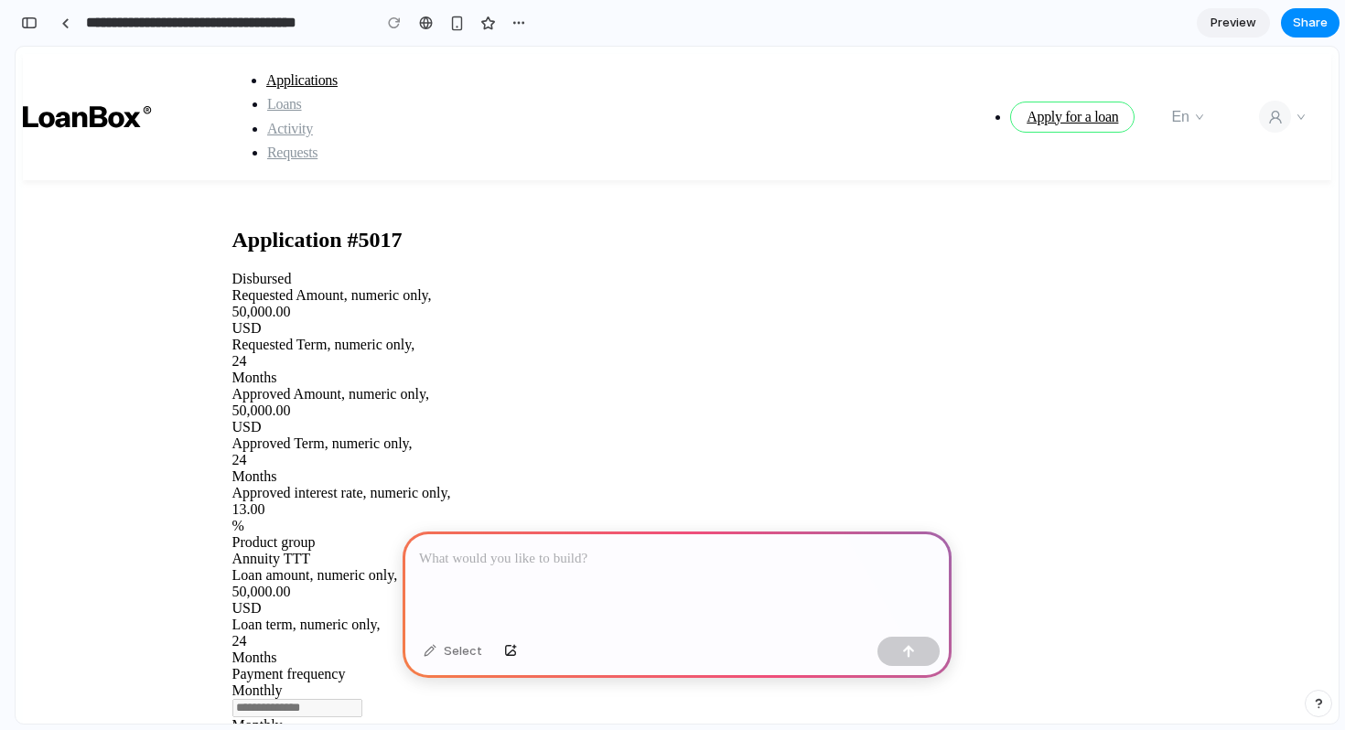
click at [79, 26] on div "**********" at bounding box center [291, 22] width 481 height 33
click at [564, 545] on div at bounding box center [676, 580] width 549 height 98
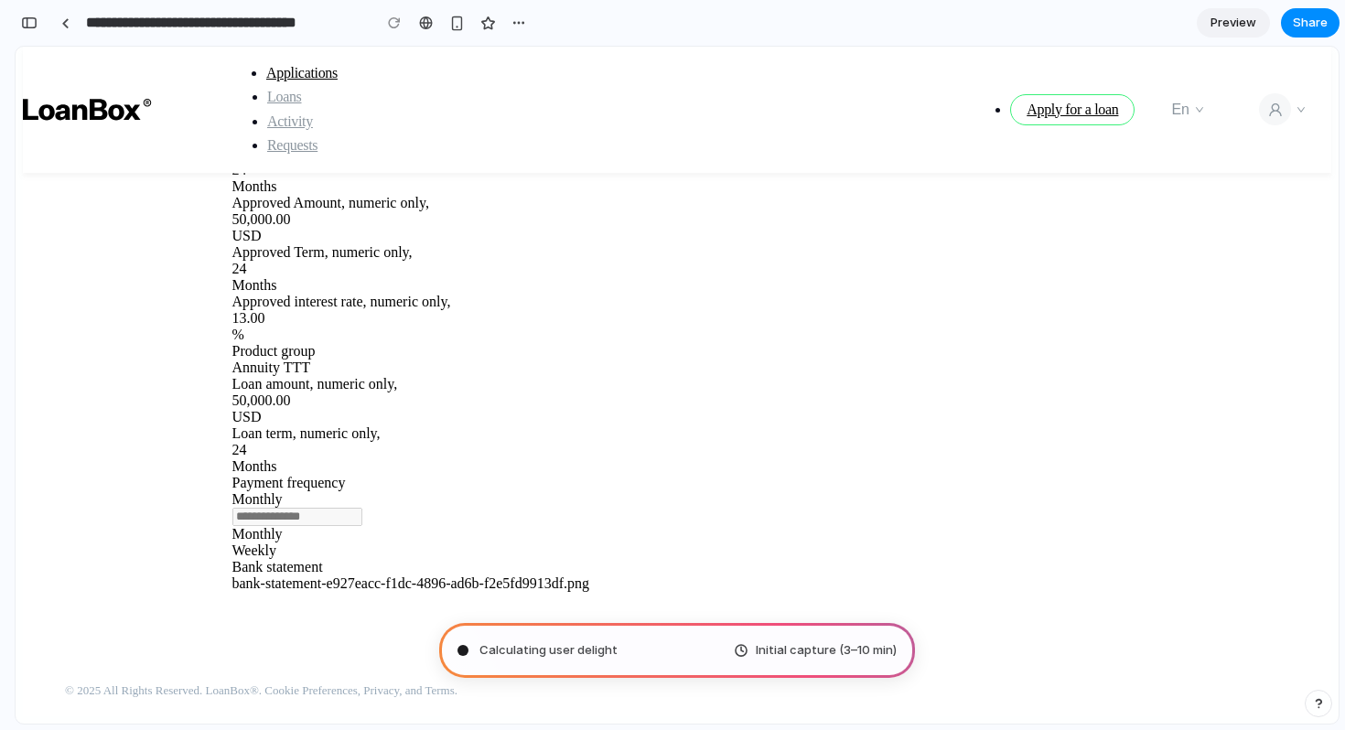
scroll to position [327, 0]
type input "**********"
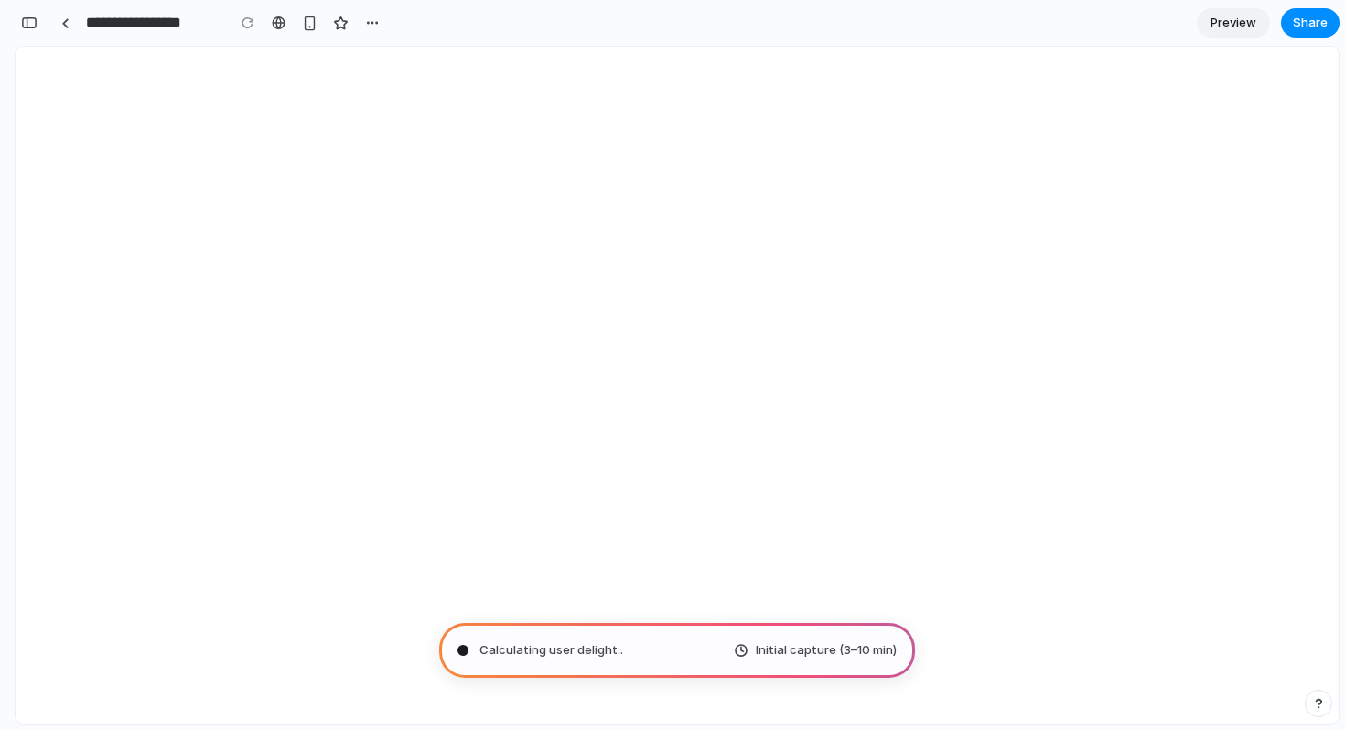
click at [624, 422] on html at bounding box center [677, 385] width 1323 height 677
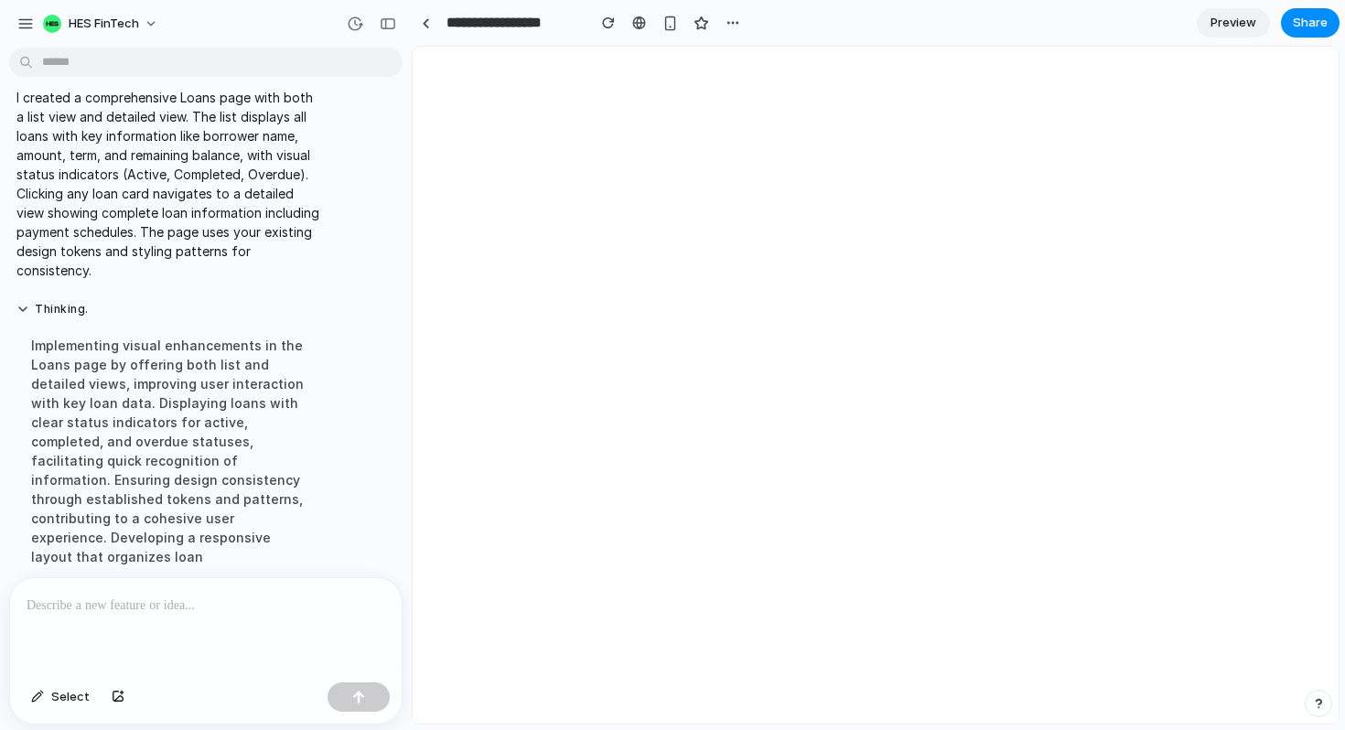
scroll to position [0, 0]
